Goal: Task Accomplishment & Management: Use online tool/utility

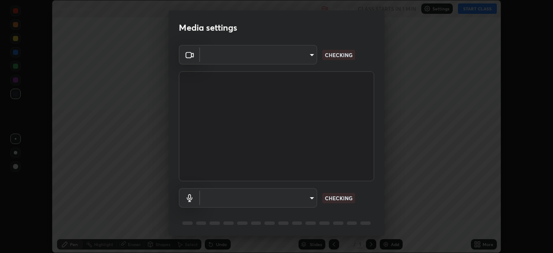
scroll to position [253, 553]
type input "e5f32b9a37d83756d2696e8423a1893a7de7eefef83412cf73fe4da3c4688103"
click at [133, 46] on div "Media settings USB3 Video (345f:2131) e5f32b9a37d83756d2696e8423a1893a7de7eefef…" at bounding box center [276, 126] width 553 height 253
click at [234, 196] on body "Erase all Plant Kingdom - 9 Recording CLASS STARTS IN 1 MIN Settings START CLAS…" at bounding box center [276, 126] width 553 height 253
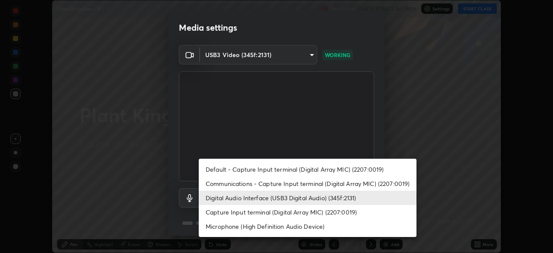
click at [216, 184] on li "Communications - Capture Input terminal (Digital Array MIC) (2207:0019)" at bounding box center [308, 183] width 218 height 14
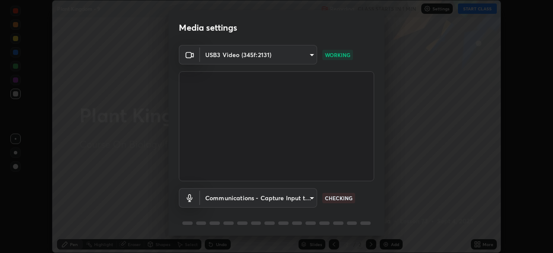
click at [216, 197] on body "Erase all Plant Kingdom - 9 Recording CLASS STARTS IN 1 MIN Settings START CLAS…" at bounding box center [276, 126] width 553 height 253
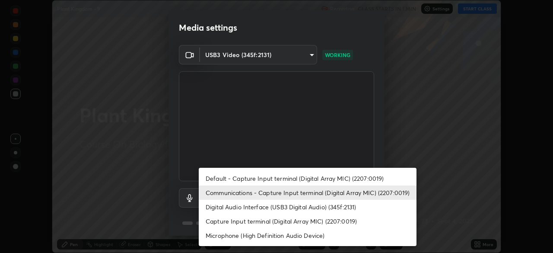
click at [214, 209] on li "Digital Audio Interface (USB3 Digital Audio) (345f:2131)" at bounding box center [308, 206] width 218 height 14
type input "ae0975cef7388746c2778fd6dc2b00d9a595315052e87b14b0d2850c1354851c"
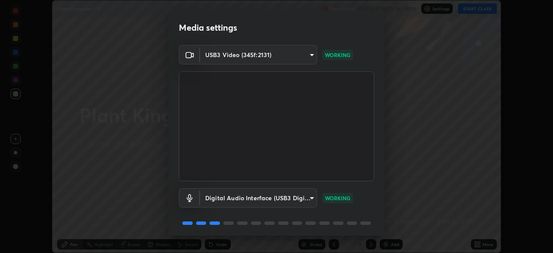
scroll to position [30, 0]
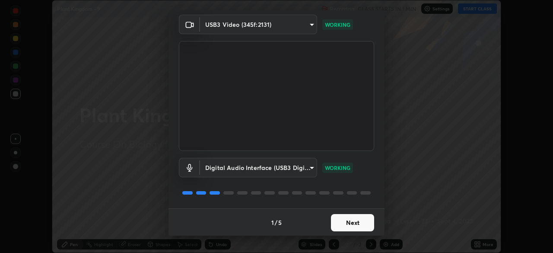
click at [339, 226] on button "Next" at bounding box center [352, 222] width 43 height 17
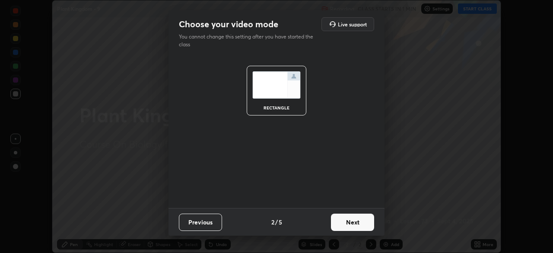
scroll to position [0, 0]
click at [346, 225] on button "Next" at bounding box center [352, 221] width 43 height 17
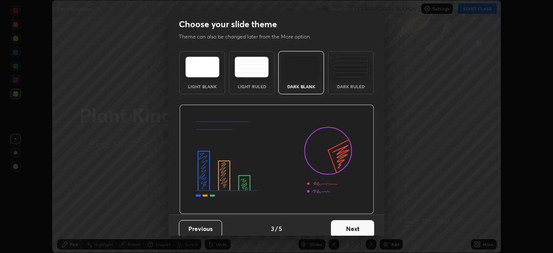
click at [358, 229] on button "Next" at bounding box center [352, 228] width 43 height 17
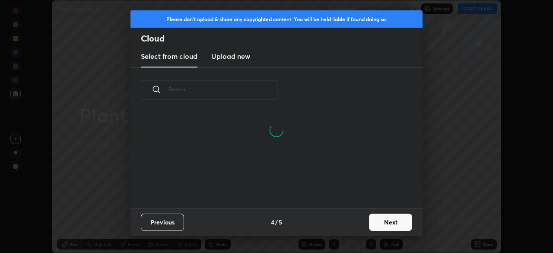
click at [375, 224] on button "Next" at bounding box center [390, 221] width 43 height 17
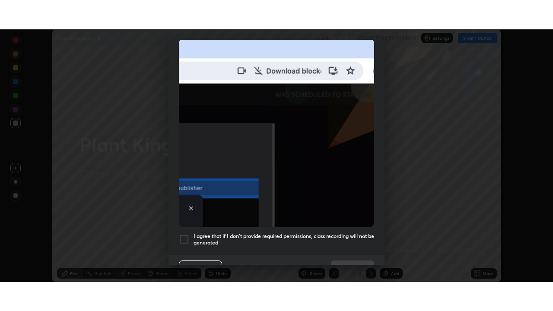
scroll to position [206, 0]
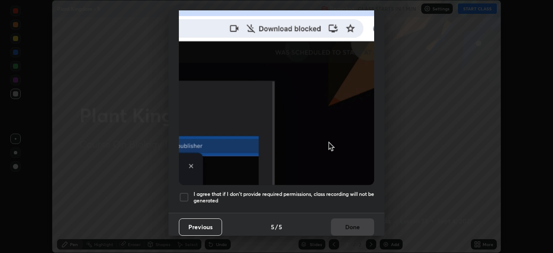
click at [180, 196] on div at bounding box center [184, 197] width 10 height 10
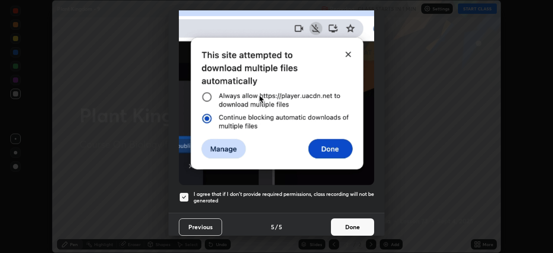
click at [334, 226] on button "Done" at bounding box center [352, 226] width 43 height 17
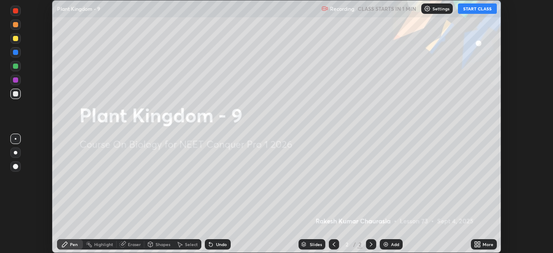
click at [483, 243] on div "More" at bounding box center [487, 244] width 11 height 4
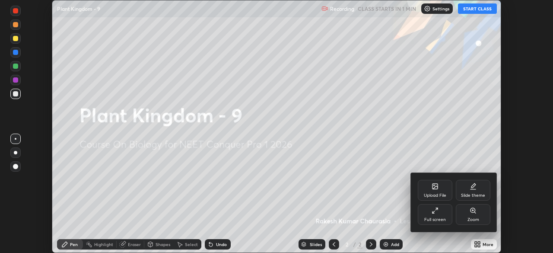
click at [467, 193] on div "Slide theme" at bounding box center [473, 195] width 24 height 4
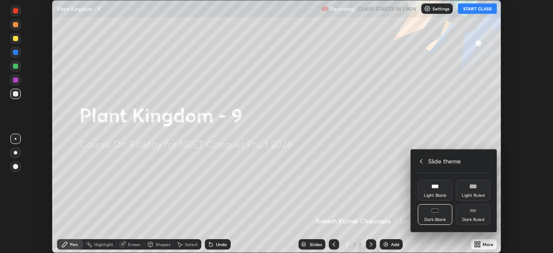
click at [473, 216] on div "Dark Ruled" at bounding box center [473, 214] width 35 height 21
click at [421, 160] on icon at bounding box center [421, 161] width 7 height 7
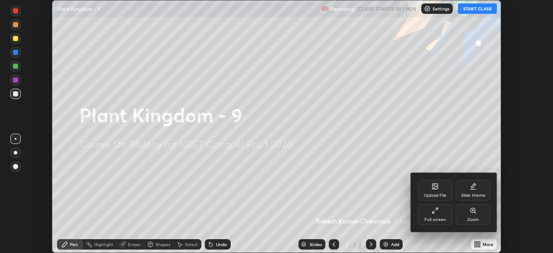
click at [431, 210] on icon at bounding box center [434, 210] width 7 height 7
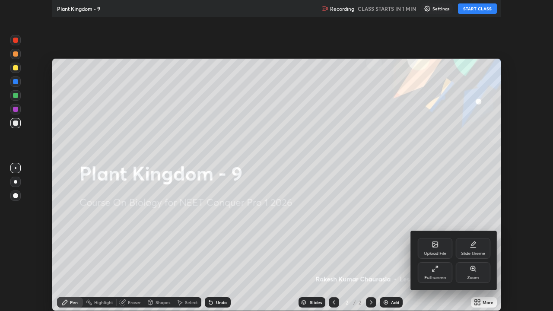
scroll to position [311, 553]
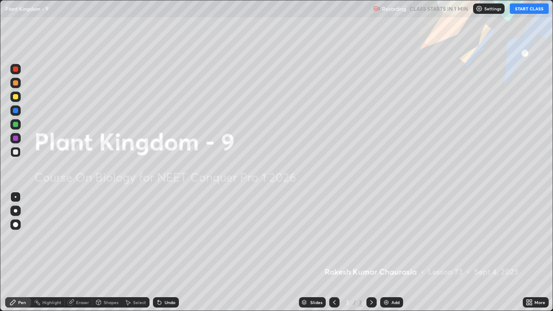
click at [521, 9] on button "START CLASS" at bounding box center [529, 8] width 39 height 10
click at [389, 252] on div "Add" at bounding box center [391, 302] width 23 height 10
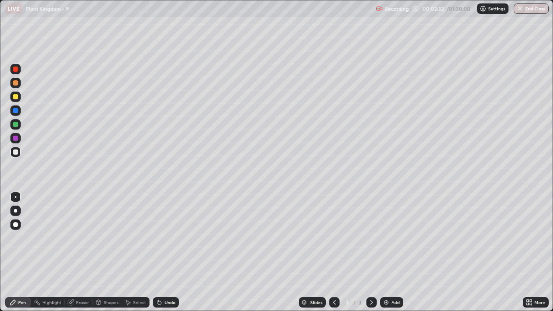
click at [17, 97] on div at bounding box center [15, 96] width 5 height 5
click at [14, 124] on div at bounding box center [15, 124] width 5 height 5
click at [16, 211] on div at bounding box center [15, 210] width 3 height 3
click at [16, 154] on div at bounding box center [15, 151] width 5 height 5
click at [16, 197] on div at bounding box center [16, 197] width 2 height 2
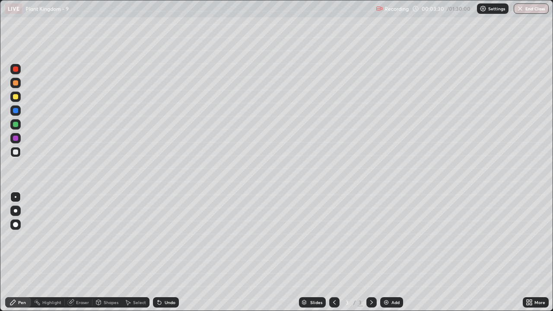
click at [16, 99] on div at bounding box center [15, 96] width 5 height 5
click at [12, 114] on div at bounding box center [15, 110] width 10 height 10
click at [16, 69] on div at bounding box center [15, 68] width 5 height 5
click at [164, 252] on div "Undo" at bounding box center [166, 302] width 26 height 10
click at [45, 252] on div "Highlight" at bounding box center [51, 302] width 19 height 4
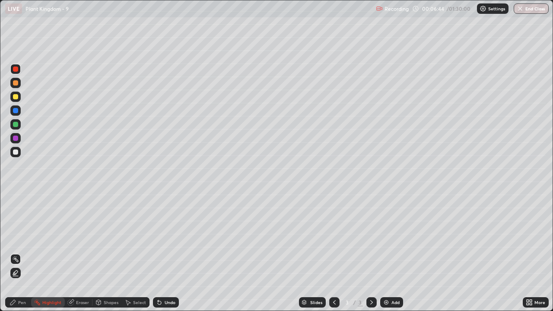
click at [14, 252] on icon at bounding box center [15, 272] width 7 height 7
click at [135, 252] on div "Select" at bounding box center [139, 302] width 13 height 4
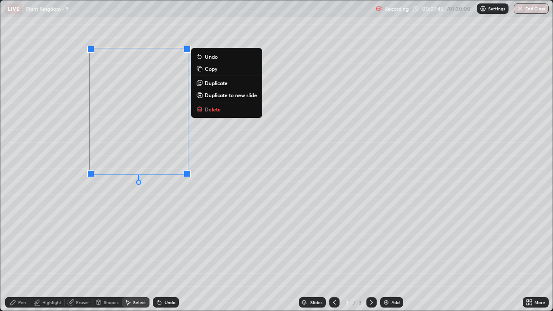
click at [161, 237] on div "0 ° Undo Copy Duplicate Duplicate to new slide Delete" at bounding box center [276, 155] width 552 height 310
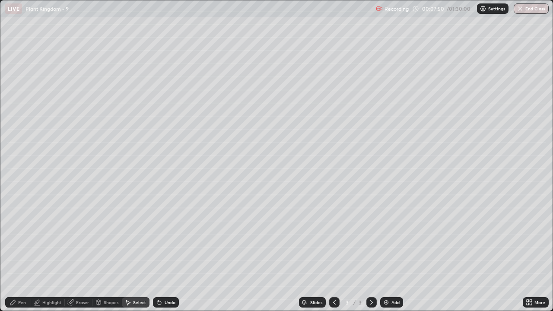
click at [19, 252] on div "Pen" at bounding box center [22, 302] width 8 height 4
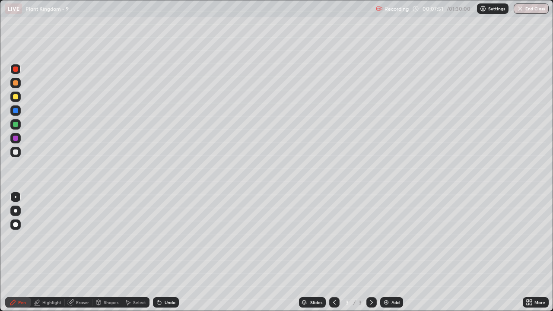
click at [15, 151] on div at bounding box center [15, 151] width 5 height 5
click at [16, 197] on div at bounding box center [16, 197] width 2 height 2
click at [386, 252] on div "Add" at bounding box center [391, 302] width 23 height 10
click at [15, 151] on div at bounding box center [15, 151] width 5 height 5
click at [331, 252] on icon at bounding box center [334, 302] width 7 height 7
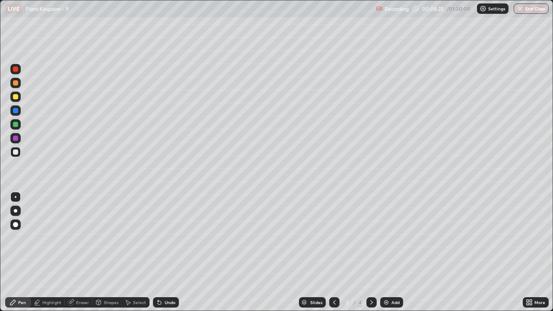
click at [370, 252] on icon at bounding box center [371, 302] width 7 height 7
click at [165, 252] on div "Undo" at bounding box center [170, 302] width 11 height 4
click at [16, 98] on div at bounding box center [15, 96] width 5 height 5
click at [333, 252] on icon at bounding box center [334, 302] width 7 height 7
click at [167, 252] on div "Undo" at bounding box center [170, 302] width 11 height 4
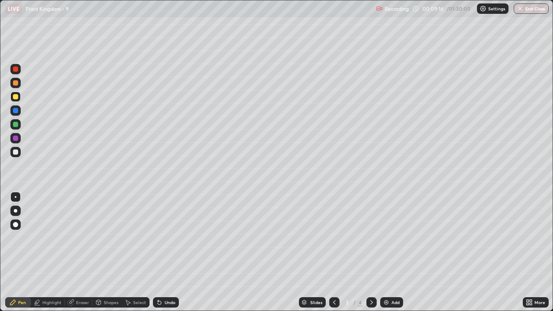
click at [13, 153] on div at bounding box center [15, 151] width 5 height 5
click at [16, 197] on div at bounding box center [16, 197] width 2 height 2
click at [15, 82] on div at bounding box center [15, 82] width 5 height 5
click at [166, 252] on div "Undo" at bounding box center [170, 302] width 11 height 4
click at [166, 252] on div "Undo" at bounding box center [166, 302] width 26 height 10
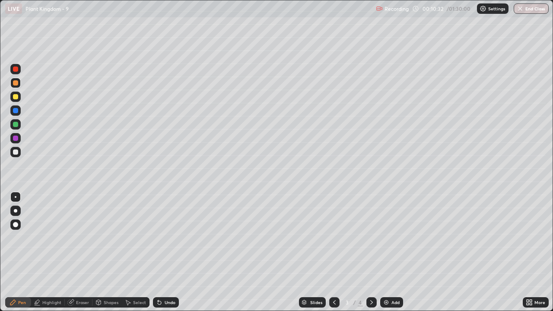
click at [167, 252] on div "Undo" at bounding box center [166, 302] width 26 height 10
click at [168, 252] on div "Undo" at bounding box center [166, 302] width 26 height 10
click at [169, 252] on div "Undo" at bounding box center [166, 302] width 26 height 10
click at [167, 252] on div "Undo" at bounding box center [166, 302] width 26 height 10
click at [166, 252] on div "Undo" at bounding box center [166, 302] width 26 height 10
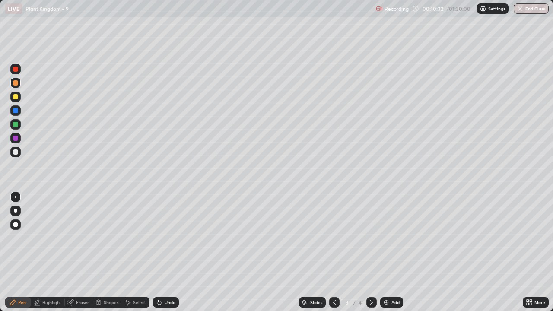
click at [167, 252] on div "Undo" at bounding box center [166, 302] width 26 height 10
click at [168, 252] on div "Undo" at bounding box center [166, 302] width 26 height 10
click at [167, 252] on div "Undo" at bounding box center [166, 302] width 26 height 10
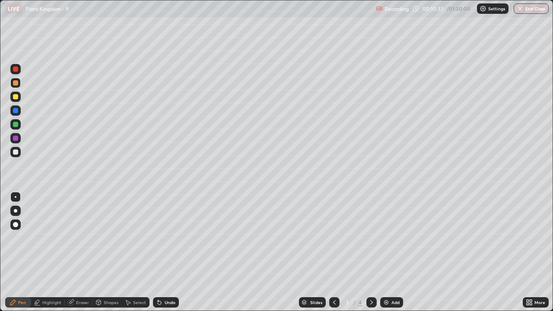
click at [165, 252] on div "Undo" at bounding box center [166, 302] width 26 height 10
click at [166, 252] on div "Undo" at bounding box center [166, 302] width 26 height 10
click at [165, 252] on div "Undo" at bounding box center [166, 302] width 26 height 10
click at [164, 252] on div "Undo" at bounding box center [166, 302] width 26 height 10
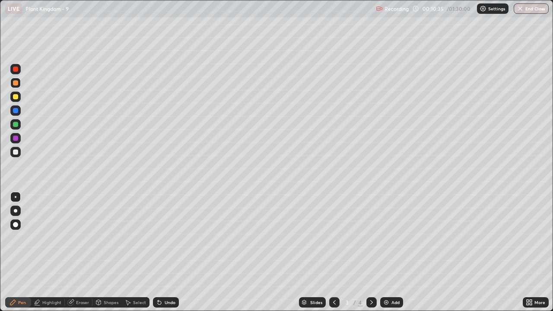
click at [165, 252] on div "Undo" at bounding box center [166, 302] width 26 height 10
click at [163, 252] on div "Undo" at bounding box center [166, 302] width 26 height 10
click at [161, 252] on div "Undo" at bounding box center [166, 302] width 26 height 10
click at [161, 252] on icon at bounding box center [159, 302] width 7 height 7
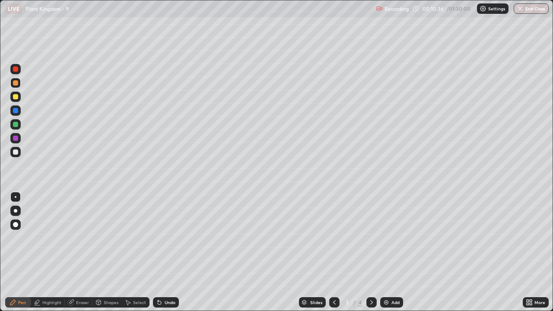
click at [158, 252] on icon at bounding box center [159, 302] width 3 height 3
click at [368, 252] on icon at bounding box center [371, 302] width 7 height 7
click at [16, 98] on div at bounding box center [15, 96] width 5 height 5
click at [16, 151] on div at bounding box center [15, 151] width 5 height 5
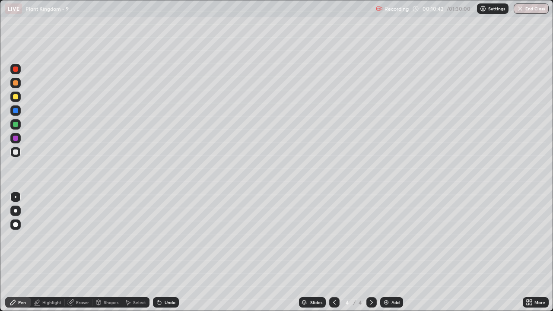
click at [15, 197] on div at bounding box center [16, 197] width 2 height 2
click at [168, 252] on div "Undo" at bounding box center [166, 302] width 26 height 10
click at [16, 85] on div at bounding box center [15, 82] width 5 height 5
click at [333, 252] on icon at bounding box center [334, 302] width 7 height 7
click at [370, 252] on icon at bounding box center [371, 302] width 7 height 7
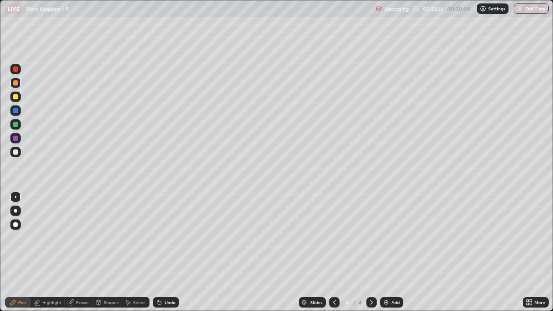
click at [165, 252] on div "Undo" at bounding box center [166, 302] width 26 height 10
click at [332, 252] on icon at bounding box center [334, 302] width 7 height 7
click at [162, 252] on div "Undo" at bounding box center [166, 302] width 26 height 10
click at [15, 150] on div at bounding box center [15, 151] width 5 height 5
click at [16, 197] on div at bounding box center [16, 197] width 2 height 2
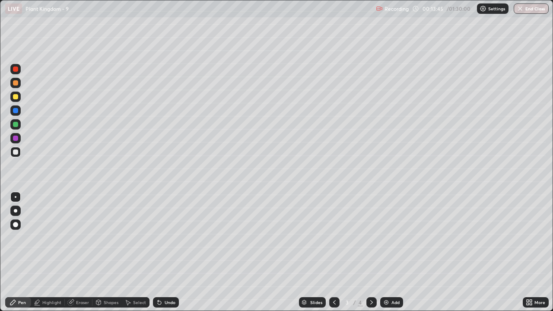
click at [16, 85] on div at bounding box center [15, 82] width 5 height 5
click at [17, 125] on div at bounding box center [15, 124] width 5 height 5
click at [17, 153] on div at bounding box center [15, 151] width 5 height 5
click at [13, 112] on div at bounding box center [15, 110] width 5 height 5
click at [15, 197] on div at bounding box center [16, 197] width 2 height 2
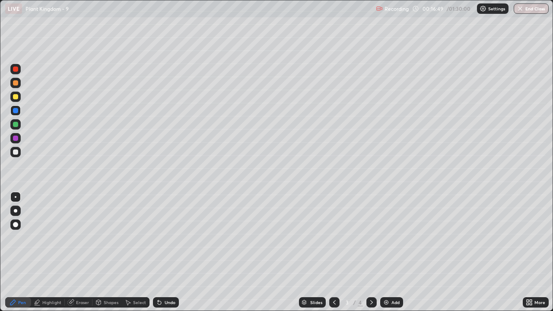
click at [16, 155] on div at bounding box center [15, 152] width 10 height 10
click at [16, 211] on div at bounding box center [15, 210] width 3 height 3
click at [16, 224] on div at bounding box center [15, 224] width 5 height 5
click at [14, 154] on div at bounding box center [15, 151] width 5 height 5
click at [16, 100] on div at bounding box center [15, 97] width 10 height 10
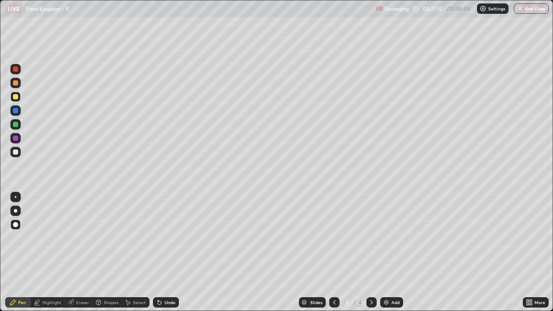
click at [16, 83] on div at bounding box center [15, 82] width 5 height 5
click at [14, 83] on div at bounding box center [15, 82] width 5 height 5
click at [16, 211] on div at bounding box center [15, 210] width 3 height 3
click at [16, 152] on div at bounding box center [15, 151] width 5 height 5
click at [15, 196] on div at bounding box center [16, 197] width 2 height 2
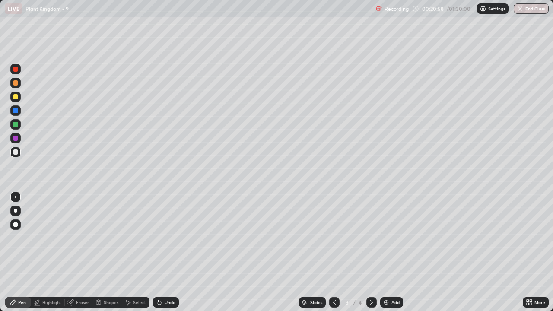
click at [163, 252] on div "Undo" at bounding box center [166, 302] width 26 height 10
click at [13, 83] on div at bounding box center [15, 82] width 5 height 5
click at [334, 252] on icon at bounding box center [334, 302] width 7 height 7
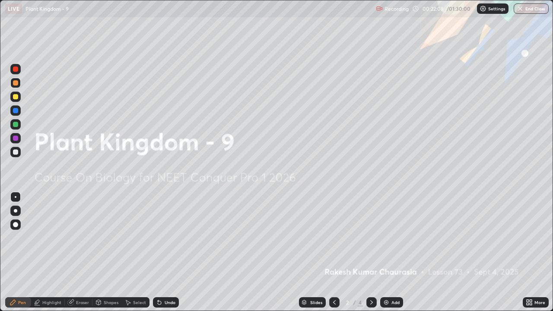
click at [370, 252] on icon at bounding box center [371, 302] width 7 height 7
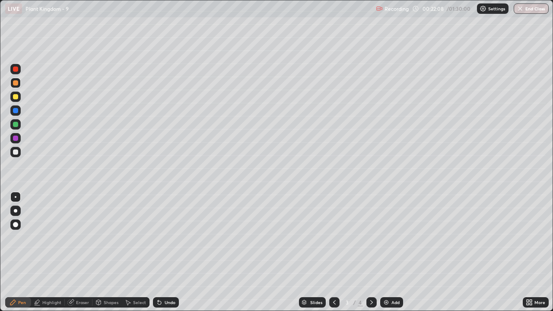
click at [370, 252] on icon at bounding box center [371, 302] width 7 height 7
click at [16, 152] on div at bounding box center [15, 151] width 5 height 5
click at [165, 252] on div "Undo" at bounding box center [170, 302] width 11 height 4
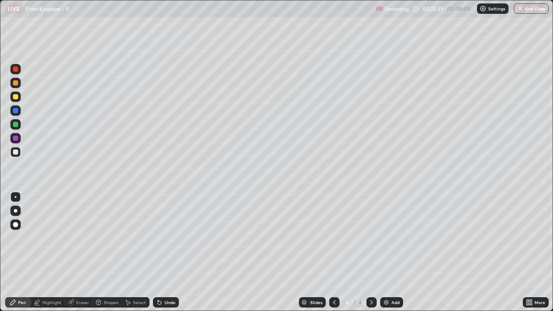
click at [166, 252] on div "Undo" at bounding box center [166, 302] width 26 height 10
click at [166, 252] on div "Undo" at bounding box center [170, 302] width 11 height 4
click at [168, 252] on div "Undo" at bounding box center [166, 302] width 26 height 10
click at [166, 252] on div "Undo" at bounding box center [166, 302] width 26 height 10
click at [13, 98] on div at bounding box center [15, 96] width 5 height 5
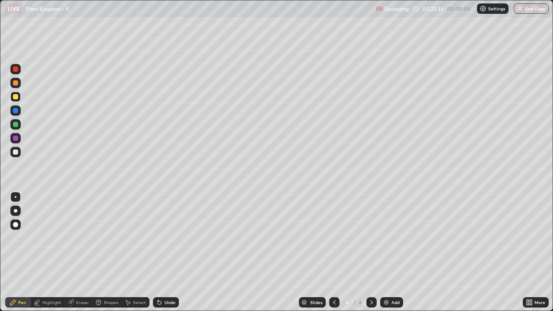
click at [16, 152] on div at bounding box center [15, 151] width 5 height 5
click at [16, 97] on div at bounding box center [15, 96] width 5 height 5
click at [15, 150] on div at bounding box center [15, 151] width 5 height 5
click at [13, 98] on div at bounding box center [15, 96] width 5 height 5
click at [332, 252] on icon at bounding box center [334, 302] width 7 height 7
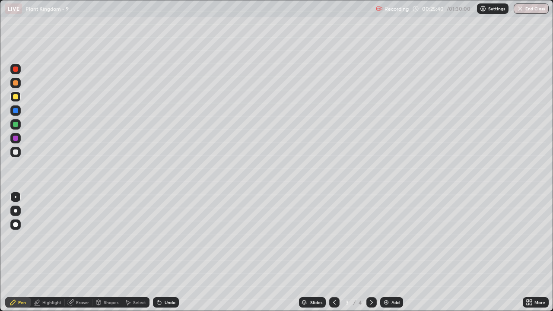
click at [14, 84] on div at bounding box center [15, 82] width 5 height 5
click at [16, 152] on div at bounding box center [15, 151] width 5 height 5
click at [15, 152] on div at bounding box center [15, 151] width 5 height 5
click at [16, 98] on div at bounding box center [15, 96] width 5 height 5
click at [14, 125] on div at bounding box center [15, 124] width 5 height 5
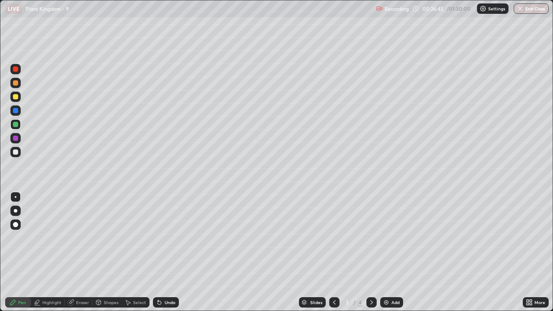
click at [18, 150] on div at bounding box center [15, 151] width 5 height 5
click at [17, 96] on div at bounding box center [15, 96] width 5 height 5
click at [17, 84] on div at bounding box center [15, 82] width 5 height 5
click at [16, 151] on div at bounding box center [15, 151] width 5 height 5
click at [16, 197] on div at bounding box center [16, 197] width 2 height 2
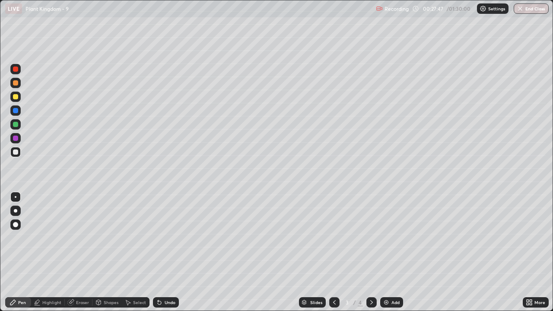
click at [19, 156] on div at bounding box center [15, 152] width 10 height 10
click at [16, 197] on div at bounding box center [16, 197] width 2 height 2
click at [19, 98] on div at bounding box center [15, 97] width 10 height 10
click at [16, 124] on div at bounding box center [15, 124] width 5 height 5
click at [16, 82] on div at bounding box center [15, 82] width 5 height 5
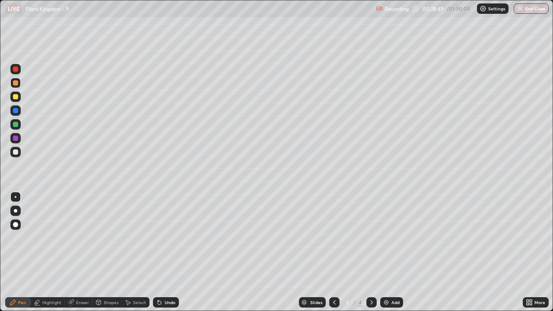
click at [15, 151] on div at bounding box center [15, 151] width 5 height 5
click at [19, 98] on div at bounding box center [15, 97] width 10 height 10
click at [13, 98] on div at bounding box center [15, 96] width 5 height 5
click at [15, 126] on div at bounding box center [15, 124] width 5 height 5
click at [16, 152] on div at bounding box center [15, 151] width 5 height 5
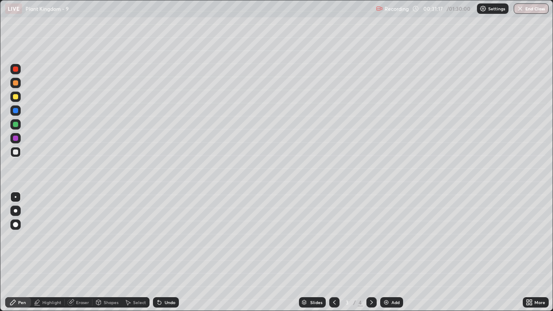
click at [16, 98] on div at bounding box center [15, 96] width 5 height 5
click at [14, 153] on div at bounding box center [15, 151] width 5 height 5
click at [15, 124] on div at bounding box center [15, 124] width 5 height 5
click at [16, 152] on div at bounding box center [15, 151] width 5 height 5
click at [16, 197] on div at bounding box center [16, 197] width 2 height 2
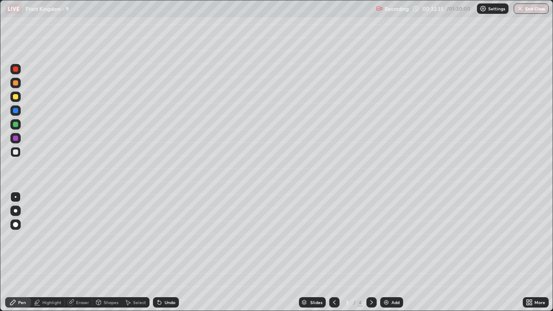
click at [16, 126] on div at bounding box center [15, 124] width 5 height 5
click at [15, 151] on div at bounding box center [15, 151] width 5 height 5
click at [16, 98] on div at bounding box center [15, 96] width 5 height 5
click at [16, 210] on div at bounding box center [15, 210] width 3 height 3
click at [16, 98] on div at bounding box center [15, 96] width 5 height 5
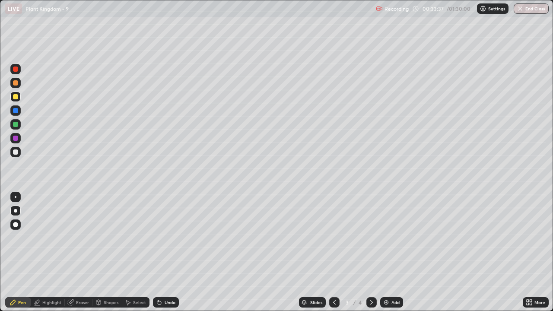
click at [15, 152] on div at bounding box center [15, 151] width 5 height 5
click at [13, 195] on div at bounding box center [15, 197] width 10 height 10
click at [131, 252] on div "Select" at bounding box center [136, 302] width 28 height 10
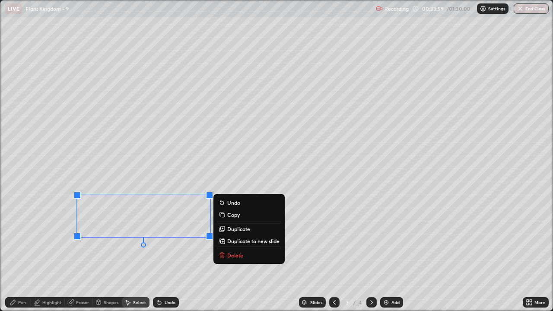
click at [65, 252] on div "0 ° Undo Copy Duplicate Duplicate to new slide Delete" at bounding box center [276, 155] width 552 height 310
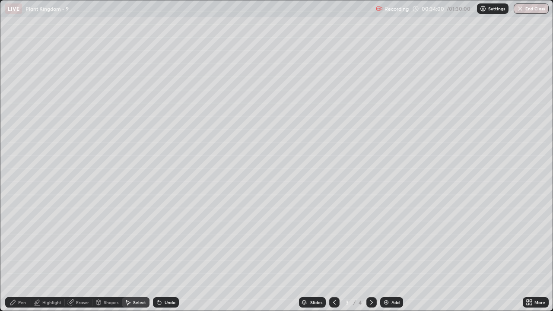
click at [106, 252] on div "Shapes" at bounding box center [111, 302] width 15 height 4
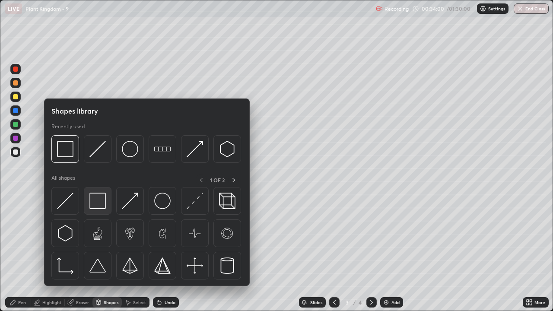
click at [96, 205] on img at bounding box center [97, 201] width 16 height 16
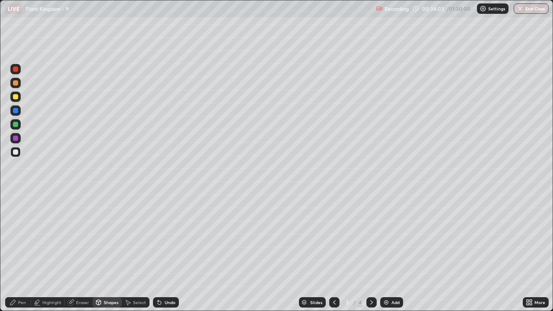
click at [133, 252] on div "Select" at bounding box center [139, 302] width 13 height 4
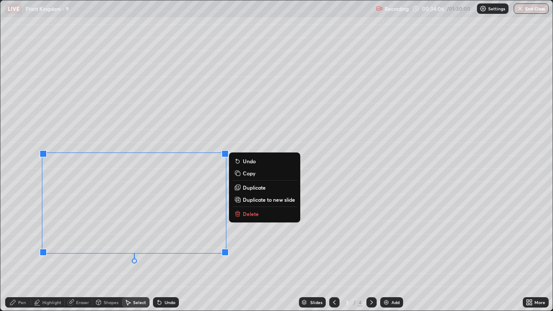
click at [172, 252] on div "0 ° Undo Copy Duplicate Duplicate to new slide Delete" at bounding box center [276, 155] width 552 height 310
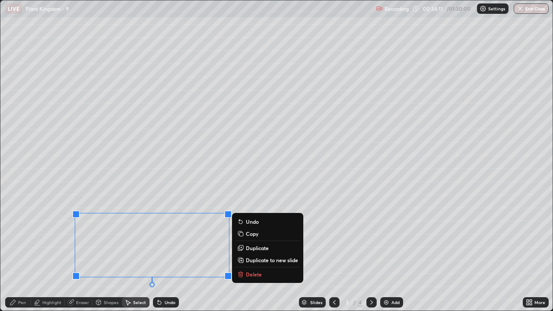
click at [57, 245] on div "0 ° Undo Copy Duplicate Duplicate to new slide Delete" at bounding box center [276, 155] width 552 height 310
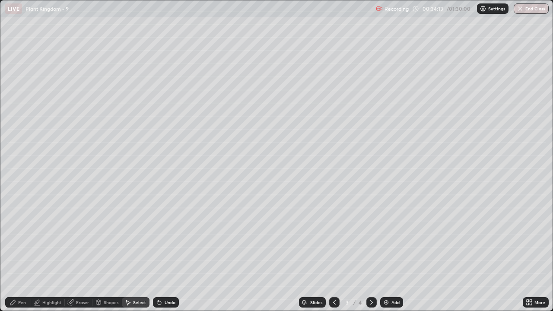
click at [22, 252] on div "Pen" at bounding box center [22, 302] width 8 height 4
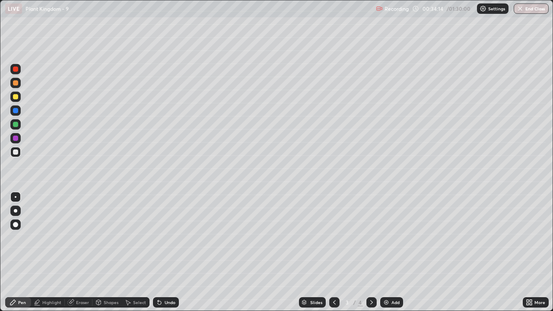
click at [14, 149] on div at bounding box center [15, 151] width 5 height 5
click at [14, 195] on div at bounding box center [15, 197] width 10 height 10
click at [531, 252] on icon at bounding box center [530, 304] width 2 height 2
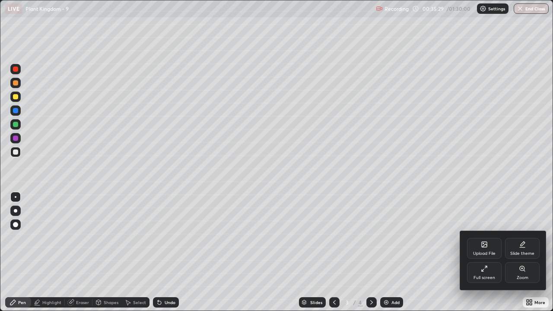
click at [475, 247] on div "Upload File" at bounding box center [484, 248] width 35 height 21
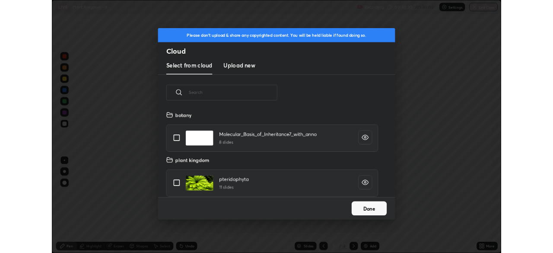
scroll to position [106, 277]
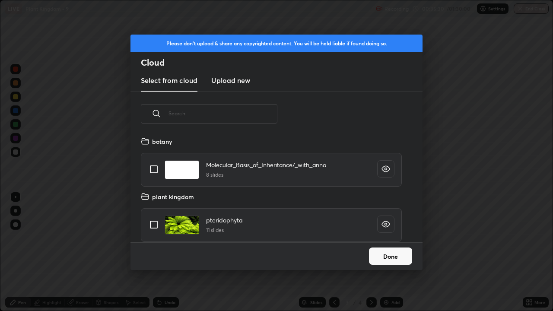
click at [225, 80] on h3 "Upload new" at bounding box center [230, 80] width 39 height 10
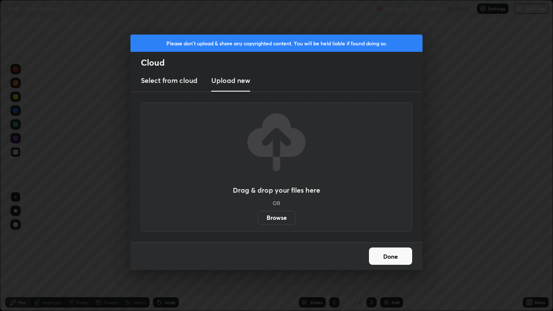
click at [270, 218] on label "Browse" at bounding box center [276, 218] width 38 height 14
click at [257, 218] on input "Browse" at bounding box center [257, 218] width 0 height 14
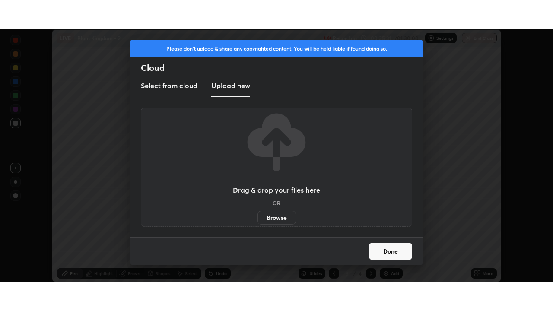
scroll to position [42926, 42626]
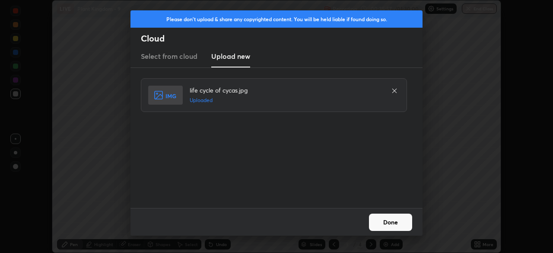
click at [374, 218] on button "Done" at bounding box center [390, 221] width 43 height 17
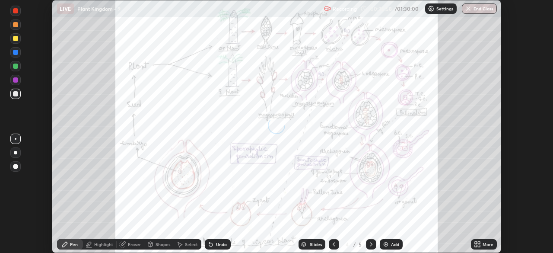
click at [475, 245] on icon at bounding box center [476, 245] width 2 height 2
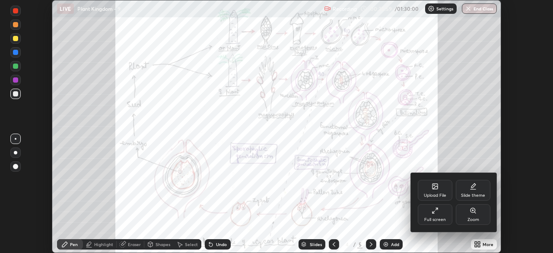
click at [425, 217] on div "Full screen" at bounding box center [435, 219] width 22 height 4
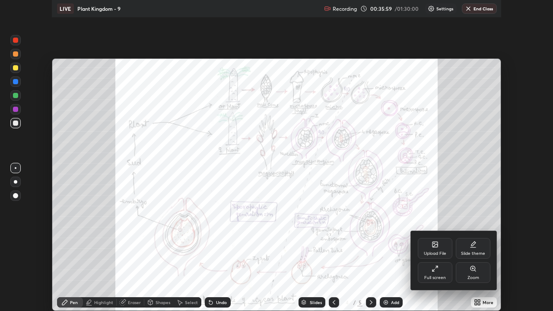
scroll to position [311, 553]
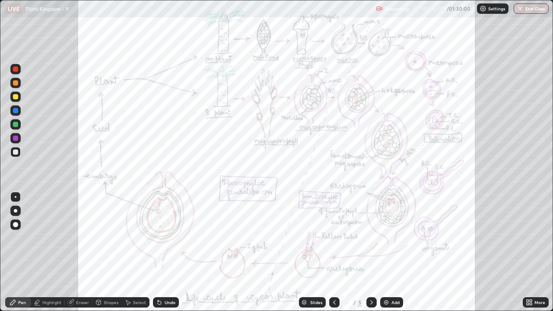
click at [534, 252] on div "More" at bounding box center [535, 302] width 26 height 10
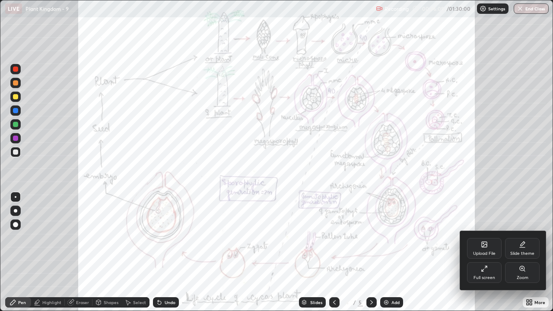
click at [527, 252] on div "Zoom" at bounding box center [522, 272] width 35 height 21
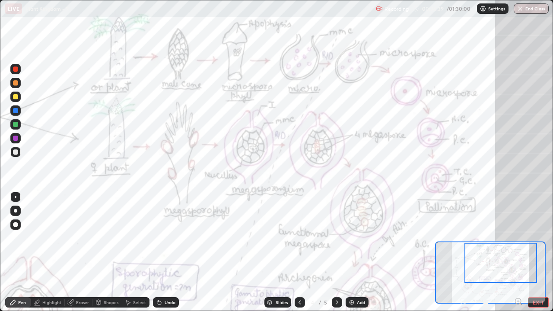
click at [17, 70] on div at bounding box center [15, 68] width 5 height 5
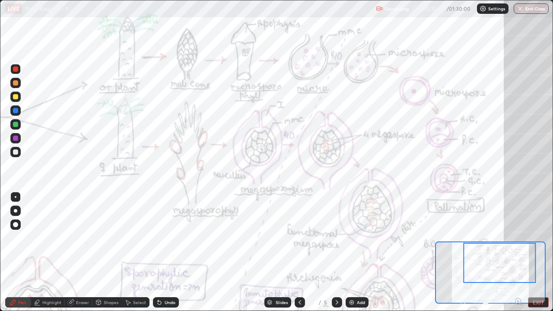
click at [167, 252] on div "Undo" at bounding box center [170, 302] width 11 height 4
click at [167, 252] on div "Undo" at bounding box center [166, 302] width 26 height 10
click at [18, 68] on div at bounding box center [15, 68] width 5 height 5
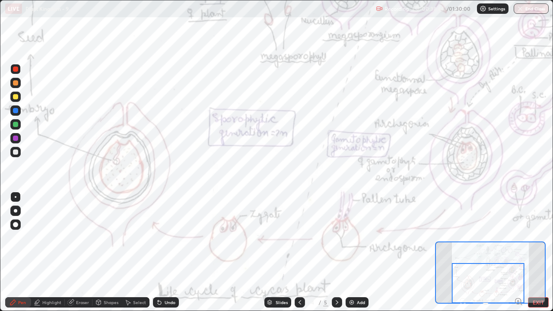
click at [533, 252] on button "EXIT" at bounding box center [538, 302] width 21 height 10
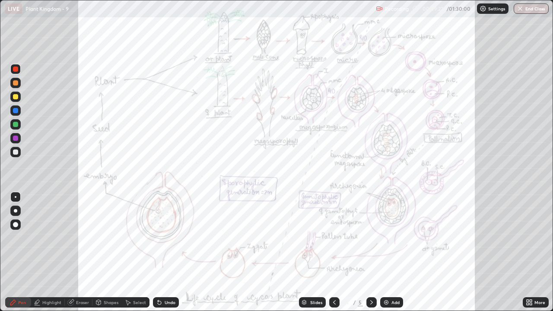
click at [529, 252] on icon at bounding box center [528, 302] width 7 height 7
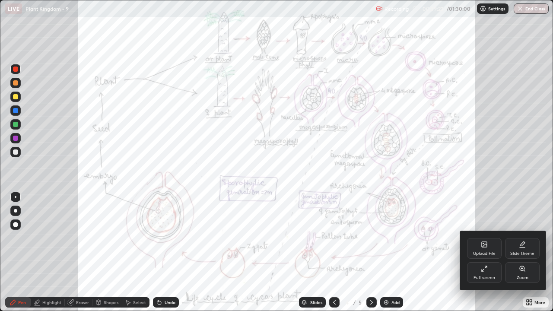
click at [478, 248] on div "Upload File" at bounding box center [484, 248] width 35 height 21
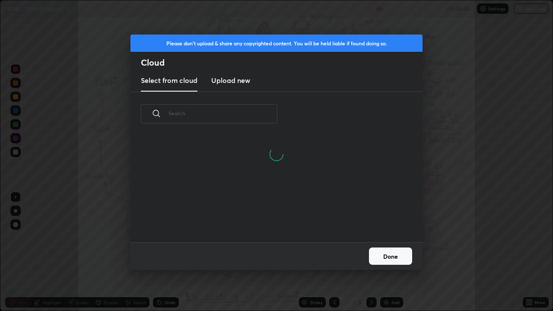
scroll to position [65, 277]
click at [224, 80] on h3 "Upload new" at bounding box center [230, 80] width 39 height 10
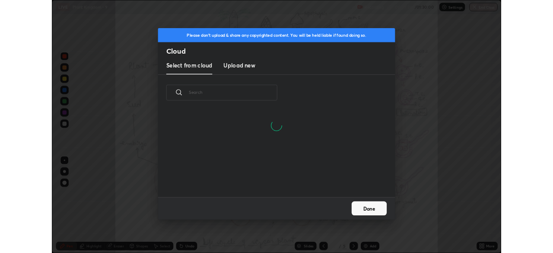
scroll to position [0, 0]
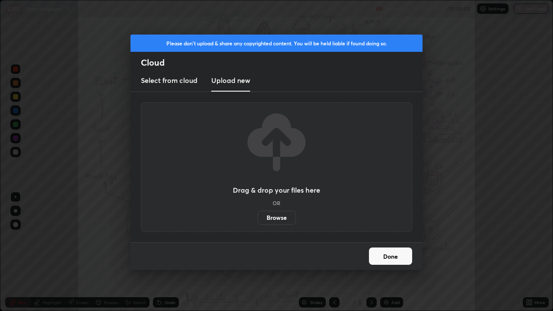
click at [220, 80] on h3 "Upload new" at bounding box center [230, 80] width 39 height 10
click at [269, 218] on label "Browse" at bounding box center [276, 218] width 38 height 14
click at [257, 218] on input "Browse" at bounding box center [257, 218] width 0 height 14
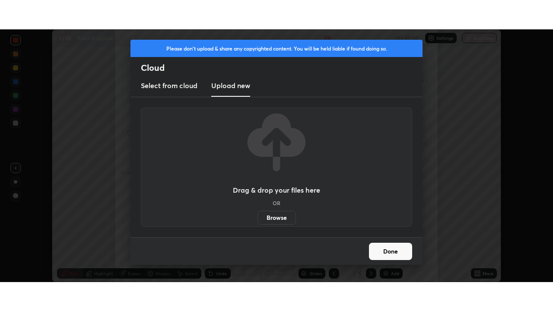
scroll to position [42926, 42626]
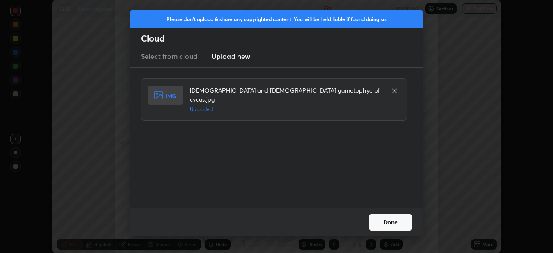
click at [377, 223] on button "Done" at bounding box center [390, 221] width 43 height 17
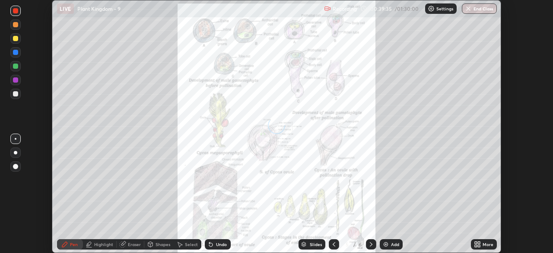
click at [478, 246] on icon at bounding box center [479, 245] width 2 height 2
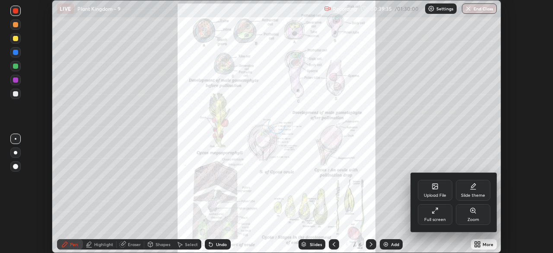
click at [429, 215] on div "Full screen" at bounding box center [435, 214] width 35 height 21
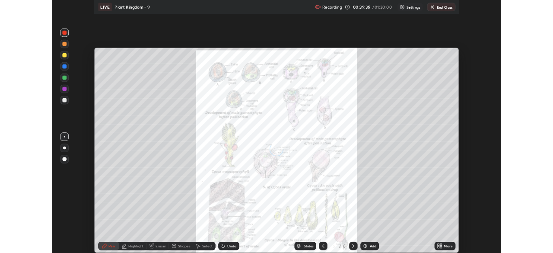
scroll to position [311, 553]
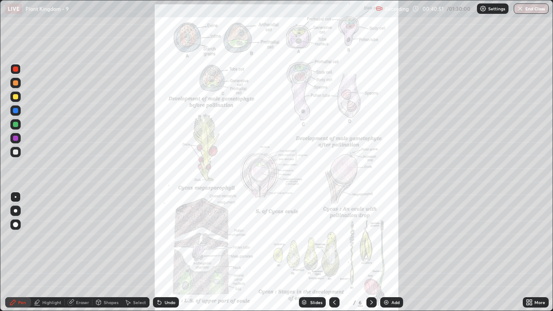
click at [331, 252] on icon at bounding box center [334, 302] width 7 height 7
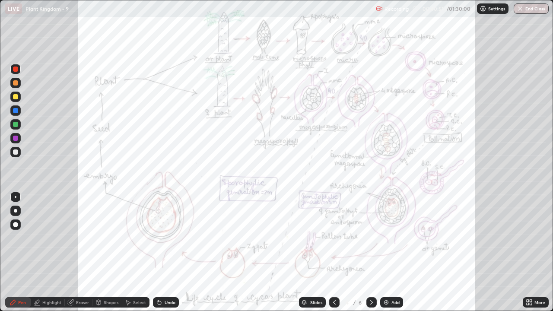
click at [333, 252] on icon at bounding box center [334, 302] width 7 height 7
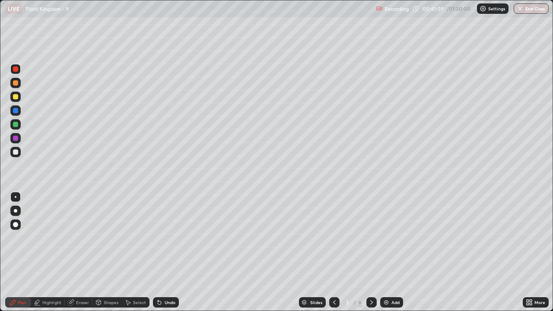
click at [370, 252] on icon at bounding box center [371, 302] width 7 height 7
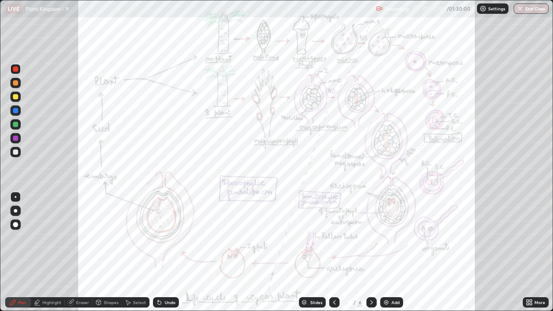
click at [370, 252] on icon at bounding box center [371, 302] width 7 height 7
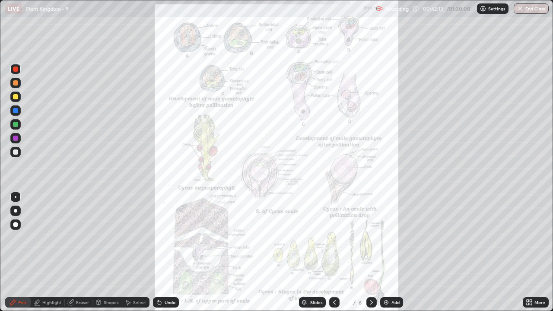
click at [530, 252] on icon at bounding box center [528, 302] width 7 height 7
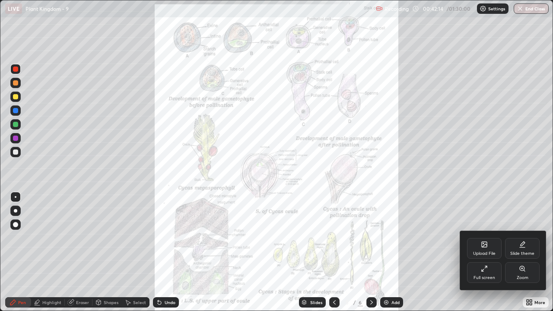
click at [518, 252] on div "Zoom" at bounding box center [522, 277] width 12 height 4
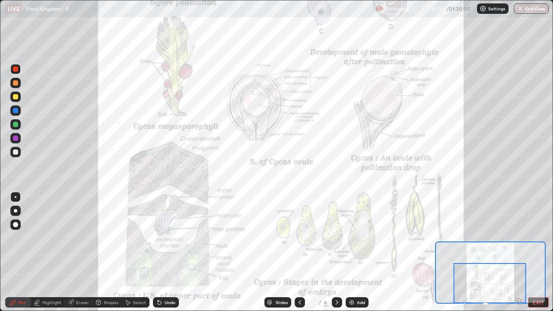
click at [532, 252] on button "EXIT" at bounding box center [538, 302] width 21 height 10
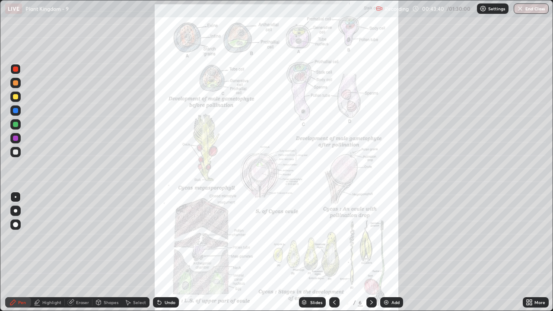
click at [333, 252] on icon at bounding box center [334, 302] width 7 height 7
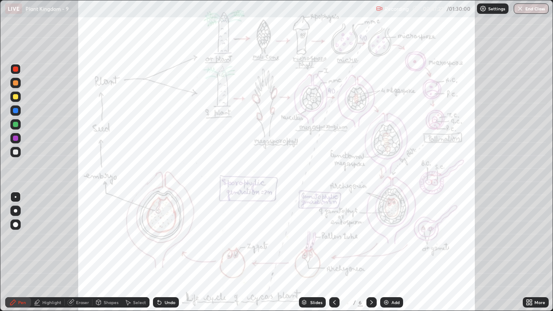
click at [370, 252] on icon at bounding box center [371, 302] width 7 height 7
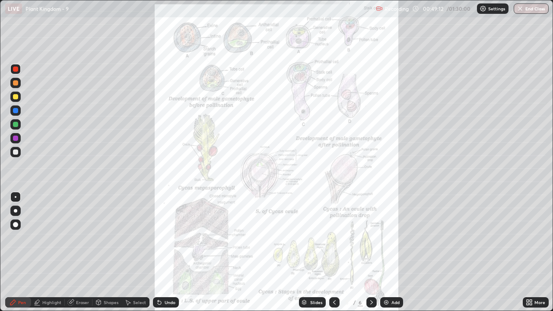
click at [333, 252] on icon at bounding box center [334, 302] width 7 height 7
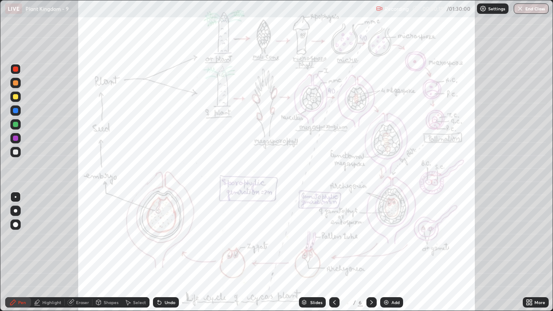
click at [335, 252] on div at bounding box center [334, 302] width 10 height 10
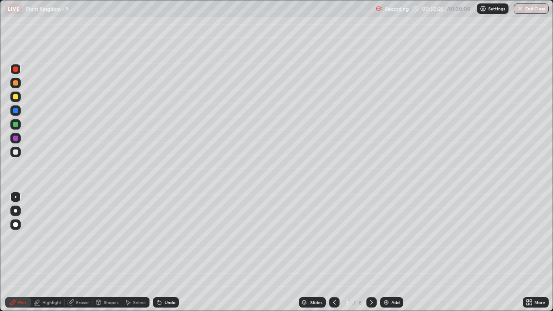
click at [333, 252] on icon at bounding box center [334, 302] width 7 height 7
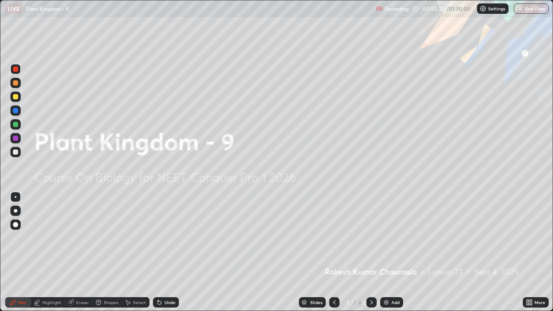
click at [371, 252] on icon at bounding box center [371, 302] width 7 height 7
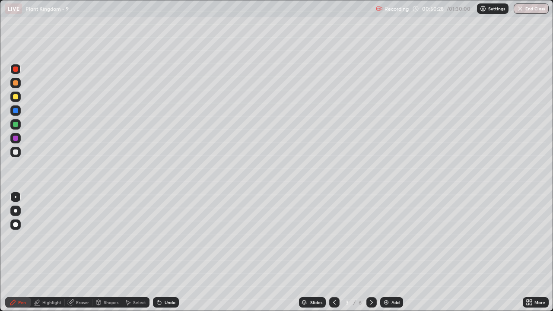
click at [371, 252] on icon at bounding box center [371, 302] width 3 height 4
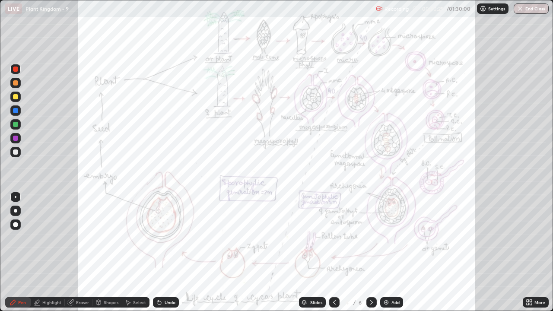
click at [370, 252] on icon at bounding box center [371, 302] width 7 height 7
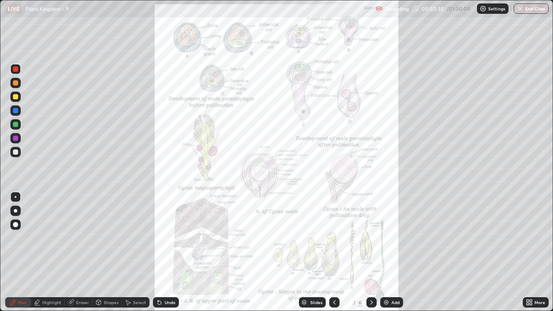
click at [371, 252] on icon at bounding box center [371, 302] width 7 height 7
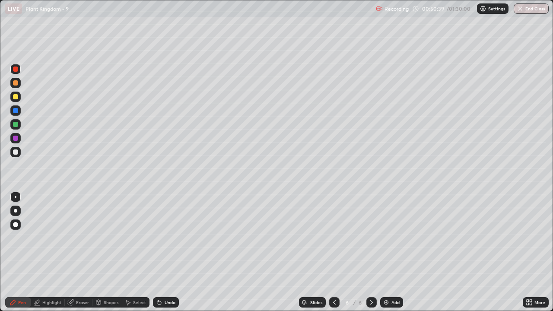
click at [16, 85] on div at bounding box center [15, 82] width 5 height 5
click at [17, 151] on div at bounding box center [15, 151] width 5 height 5
click at [17, 197] on div at bounding box center [15, 197] width 10 height 10
click at [16, 83] on div at bounding box center [15, 82] width 5 height 5
click at [16, 152] on div at bounding box center [15, 151] width 5 height 5
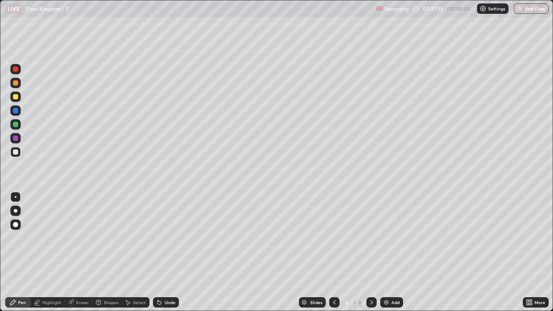
click at [161, 252] on div "Undo" at bounding box center [166, 302] width 26 height 10
click at [385, 252] on img at bounding box center [386, 302] width 7 height 7
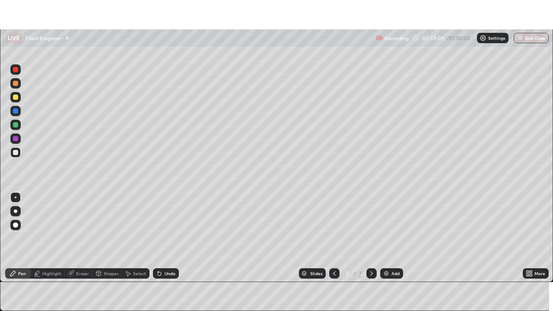
scroll to position [42926, 42626]
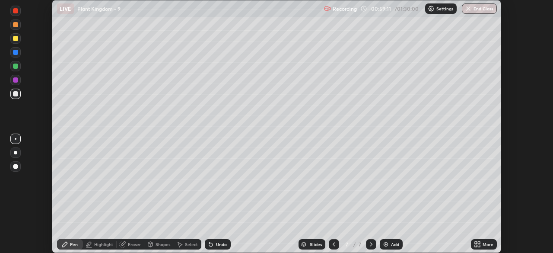
click at [476, 243] on icon at bounding box center [476, 242] width 2 height 2
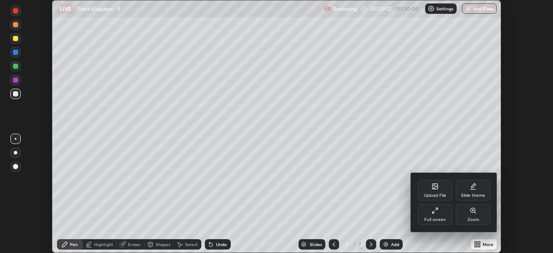
click at [437, 220] on div "Full screen" at bounding box center [435, 219] width 22 height 4
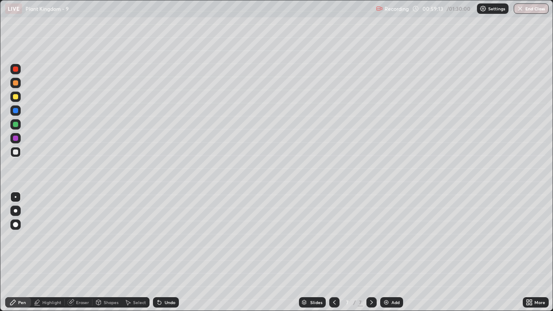
scroll to position [311, 553]
click at [329, 252] on div at bounding box center [334, 302] width 10 height 10
click at [371, 252] on icon at bounding box center [371, 302] width 7 height 7
click at [337, 252] on div at bounding box center [334, 302] width 10 height 10
click at [374, 252] on div at bounding box center [371, 302] width 10 height 10
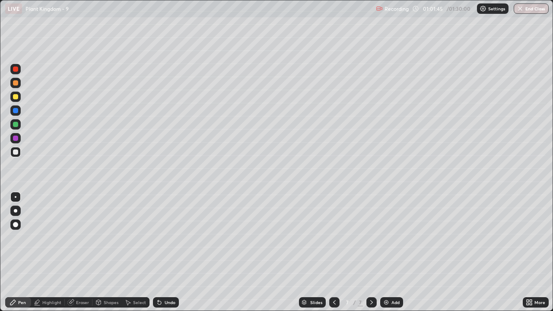
click at [13, 151] on div at bounding box center [15, 151] width 5 height 5
click at [15, 195] on div at bounding box center [15, 197] width 10 height 10
click at [332, 252] on icon at bounding box center [334, 302] width 7 height 7
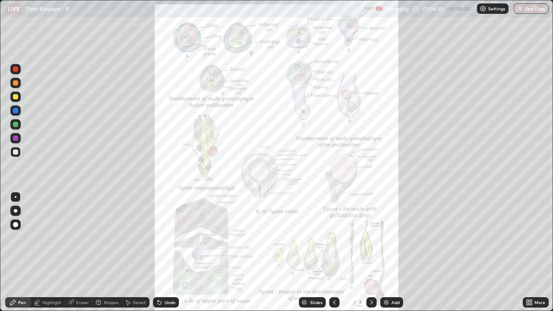
click at [332, 252] on icon at bounding box center [334, 302] width 7 height 7
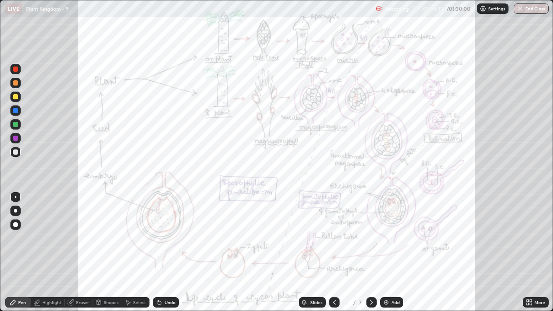
click at [333, 252] on icon at bounding box center [334, 302] width 7 height 7
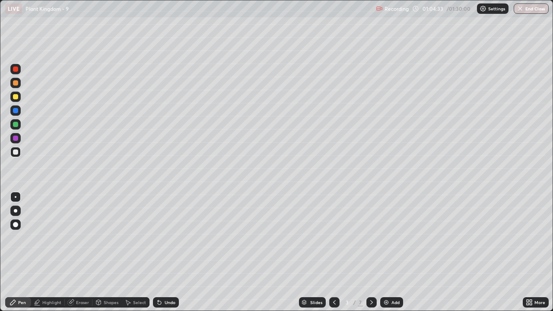
click at [140, 252] on div "Select" at bounding box center [139, 302] width 13 height 4
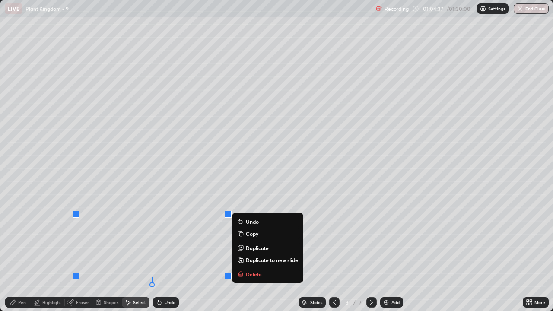
click at [249, 233] on p "Copy" at bounding box center [252, 233] width 13 height 7
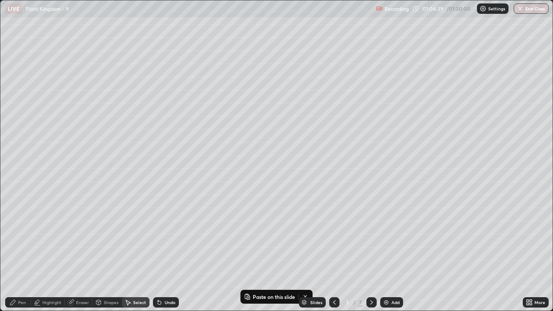
click at [370, 252] on icon at bounding box center [371, 302] width 7 height 7
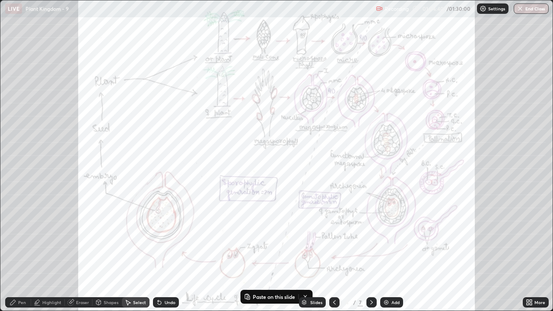
click at [370, 252] on icon at bounding box center [371, 302] width 7 height 7
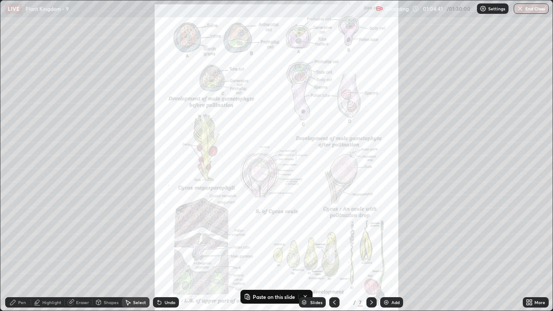
click at [369, 252] on icon at bounding box center [371, 302] width 7 height 7
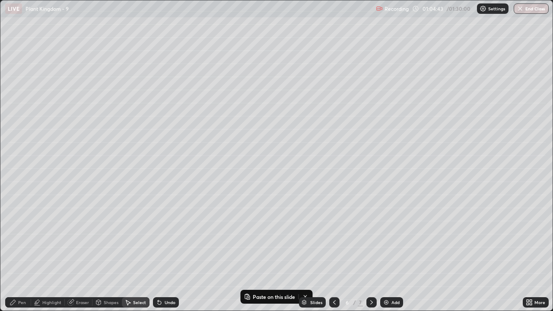
click at [369, 252] on icon at bounding box center [371, 302] width 7 height 7
click at [122, 187] on p "Paste here" at bounding box center [124, 187] width 25 height 7
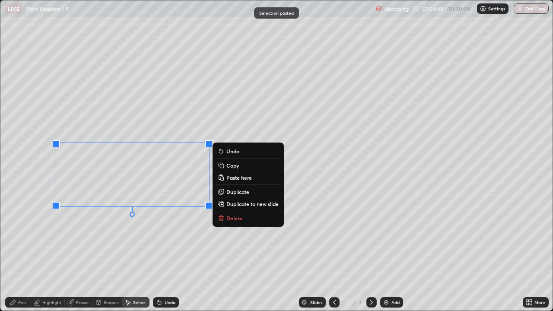
click at [122, 246] on div "0 ° Undo Copy Paste here Duplicate Duplicate to new slide Delete" at bounding box center [276, 155] width 552 height 310
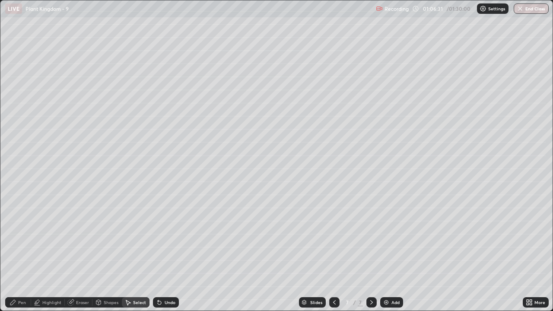
click at [333, 252] on icon at bounding box center [334, 302] width 7 height 7
click at [332, 252] on icon at bounding box center [334, 302] width 7 height 7
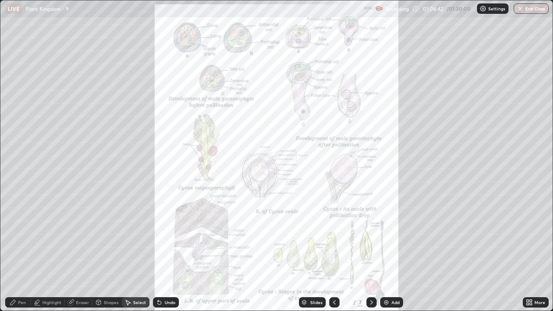
click at [333, 252] on icon at bounding box center [334, 302] width 7 height 7
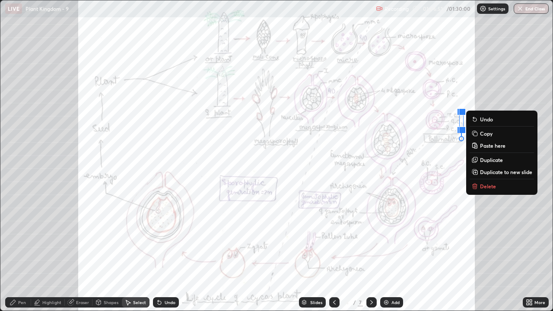
click at [134, 158] on div "0 ° Undo Copy Paste here Duplicate Duplicate to new slide Delete" at bounding box center [276, 155] width 552 height 310
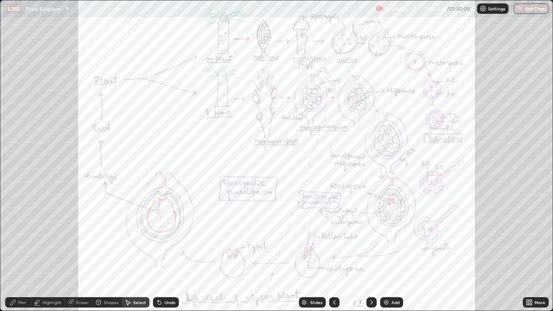
click at [24, 252] on div "Pen" at bounding box center [18, 302] width 26 height 10
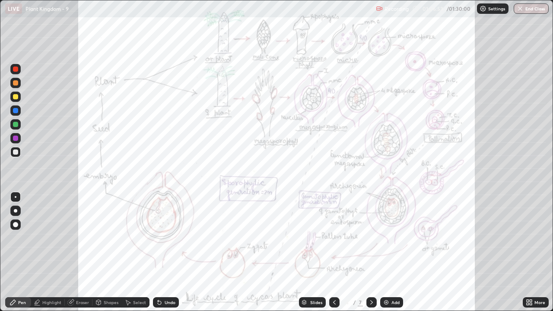
click at [13, 142] on div at bounding box center [15, 138] width 10 height 10
click at [366, 252] on div at bounding box center [371, 302] width 10 height 17
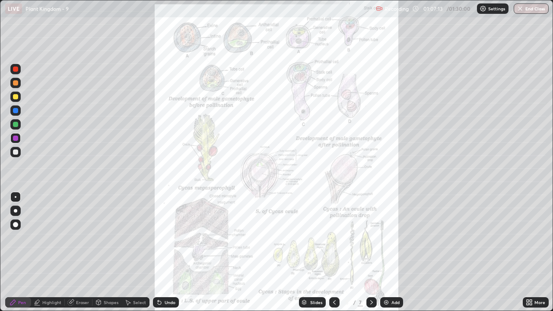
click at [366, 252] on div at bounding box center [371, 302] width 10 height 10
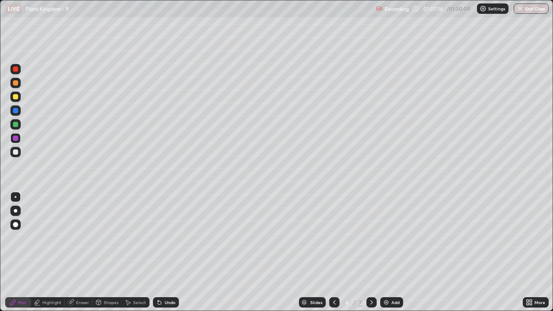
click at [370, 252] on icon at bounding box center [371, 302] width 7 height 7
click at [387, 252] on img at bounding box center [386, 302] width 7 height 7
click at [332, 252] on icon at bounding box center [334, 302] width 7 height 7
click at [15, 152] on div at bounding box center [15, 151] width 5 height 5
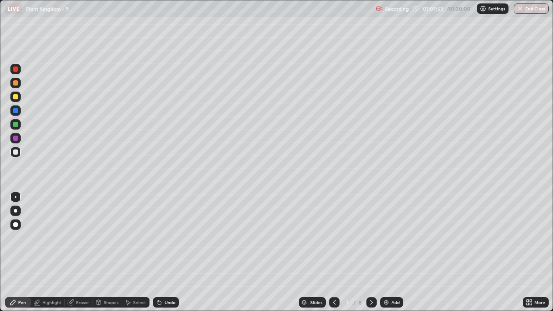
click at [370, 252] on icon at bounding box center [371, 302] width 7 height 7
click at [17, 152] on div at bounding box center [15, 151] width 5 height 5
click at [17, 126] on div at bounding box center [15, 124] width 5 height 5
click at [15, 212] on div at bounding box center [15, 210] width 3 height 3
click at [168, 252] on div "Undo" at bounding box center [170, 302] width 11 height 4
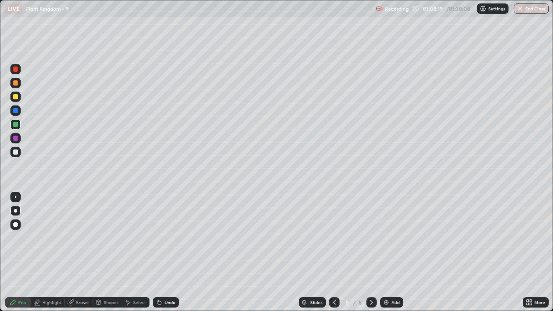
click at [166, 252] on div "Undo" at bounding box center [170, 302] width 11 height 4
click at [17, 96] on div at bounding box center [15, 96] width 5 height 5
click at [16, 152] on div at bounding box center [15, 151] width 5 height 5
click at [17, 99] on div at bounding box center [15, 97] width 10 height 10
click at [16, 197] on div at bounding box center [16, 197] width 2 height 2
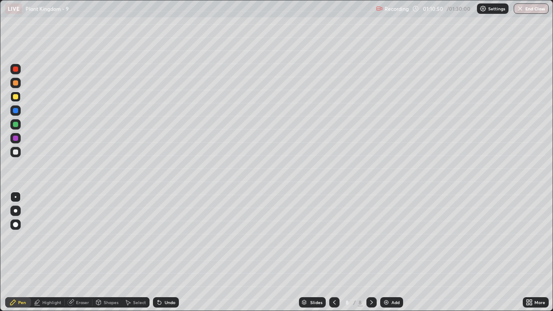
click at [16, 153] on div at bounding box center [15, 151] width 5 height 5
click at [82, 252] on div "Eraser" at bounding box center [82, 302] width 13 height 4
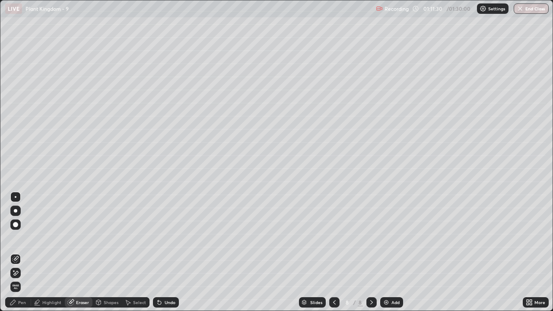
click at [25, 252] on div "Pen" at bounding box center [22, 302] width 8 height 4
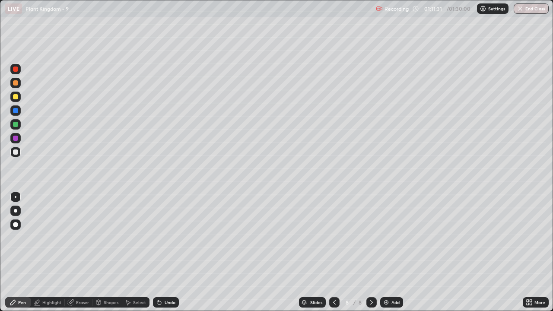
click at [15, 153] on div at bounding box center [15, 151] width 5 height 5
click at [11, 101] on div at bounding box center [15, 97] width 10 height 14
click at [15, 151] on div at bounding box center [15, 151] width 5 height 5
click at [16, 197] on div at bounding box center [16, 197] width 2 height 2
click at [11, 100] on div at bounding box center [15, 97] width 10 height 10
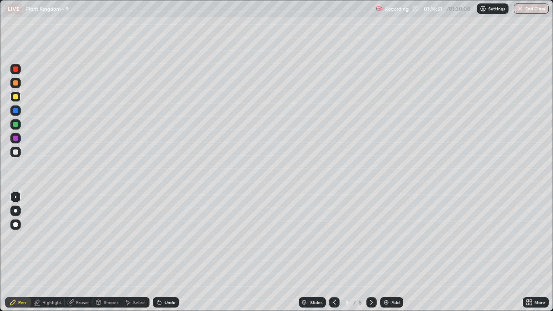
click at [16, 98] on div at bounding box center [15, 96] width 5 height 5
click at [10, 199] on div at bounding box center [15, 197] width 10 height 10
click at [14, 152] on div at bounding box center [15, 151] width 5 height 5
click at [17, 194] on div at bounding box center [15, 197] width 10 height 10
click at [161, 252] on icon at bounding box center [159, 302] width 7 height 7
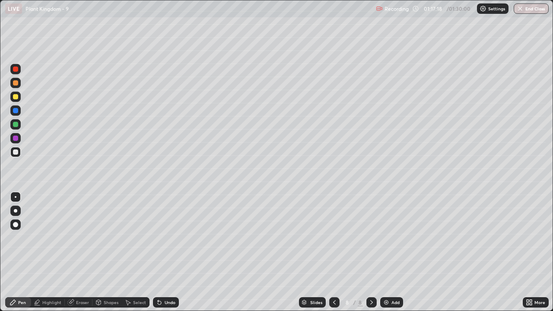
click at [13, 101] on div at bounding box center [15, 97] width 10 height 10
click at [394, 252] on div "Add" at bounding box center [395, 302] width 8 height 4
click at [15, 96] on div at bounding box center [15, 96] width 5 height 5
click at [15, 214] on div at bounding box center [15, 211] width 10 height 10
click at [12, 142] on div at bounding box center [15, 138] width 10 height 10
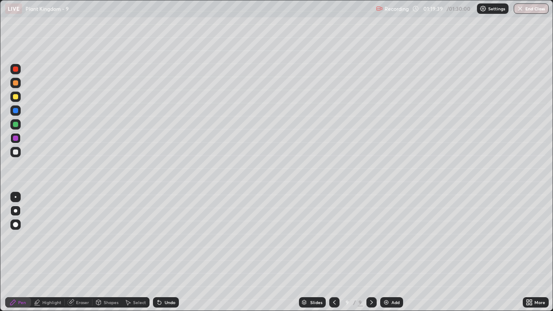
click at [12, 150] on div at bounding box center [15, 152] width 10 height 10
click at [16, 211] on div at bounding box center [15, 210] width 3 height 3
click at [104, 252] on div "Shapes" at bounding box center [111, 302] width 15 height 4
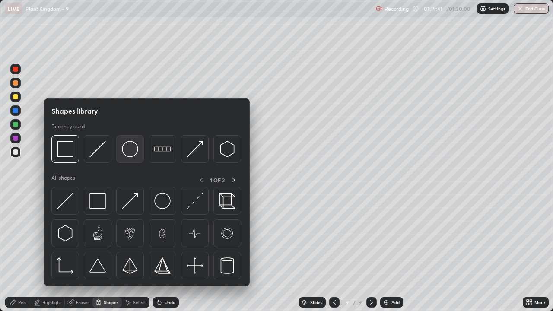
click at [130, 151] on img at bounding box center [130, 149] width 16 height 16
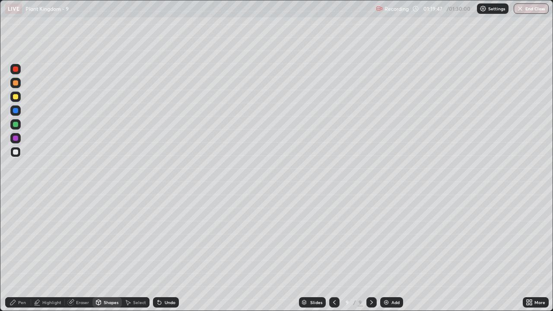
click at [139, 252] on div "Select" at bounding box center [139, 302] width 13 height 4
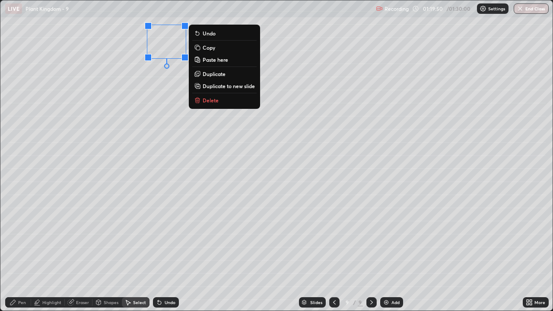
click at [212, 75] on p "Duplicate" at bounding box center [214, 73] width 23 height 7
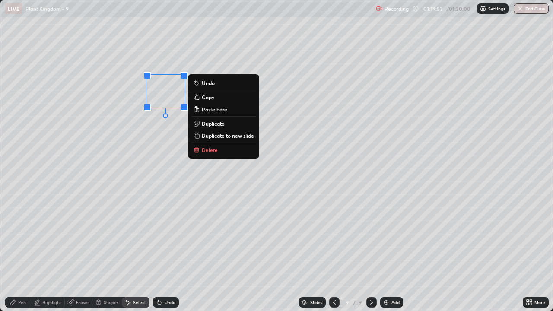
click at [209, 124] on p "Duplicate" at bounding box center [213, 123] width 23 height 7
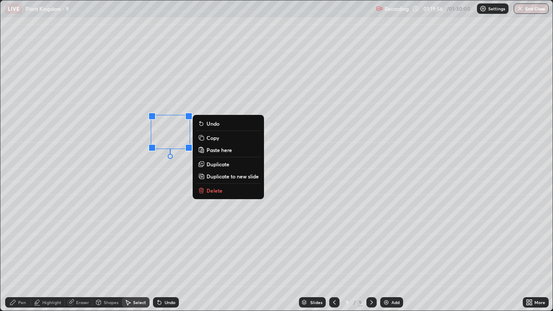
click at [213, 165] on p "Duplicate" at bounding box center [217, 164] width 23 height 7
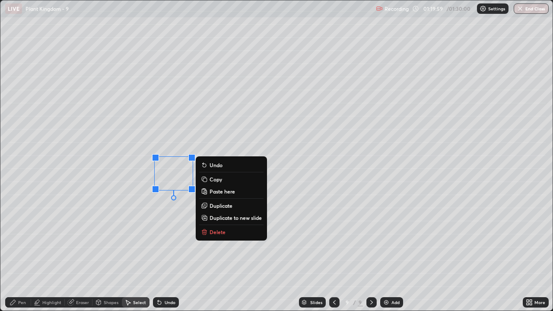
click at [214, 207] on p "Duplicate" at bounding box center [220, 205] width 23 height 7
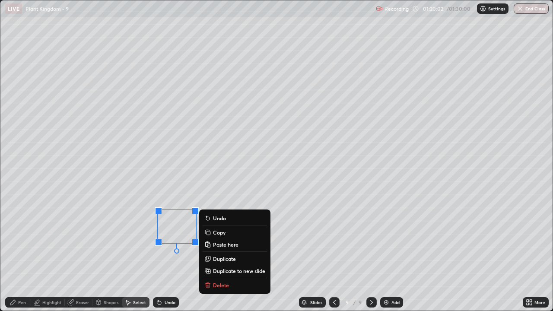
click at [180, 252] on div "0 ° Undo Copy Paste here Duplicate Duplicate to new slide Delete" at bounding box center [276, 155] width 552 height 310
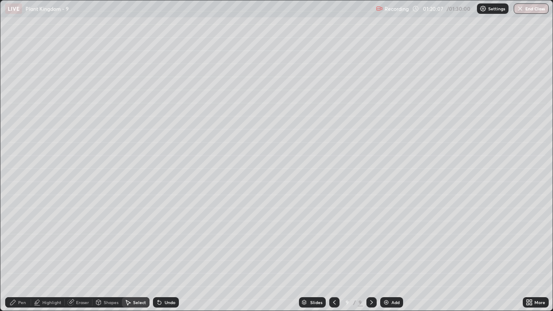
click at [15, 252] on icon at bounding box center [12, 302] width 7 height 7
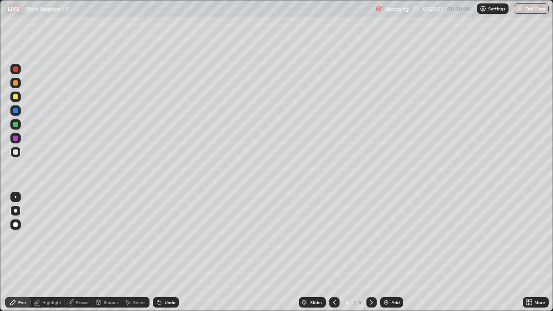
click at [13, 152] on div at bounding box center [15, 151] width 5 height 5
click at [15, 197] on div at bounding box center [16, 197] width 2 height 2
click at [387, 252] on img at bounding box center [386, 302] width 7 height 7
click at [16, 151] on div at bounding box center [15, 151] width 5 height 5
click at [107, 252] on div "Shapes" at bounding box center [111, 302] width 15 height 4
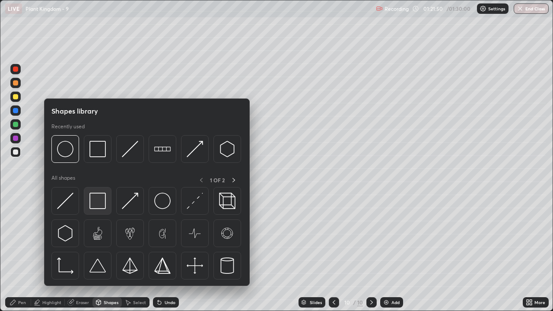
click at [100, 205] on img at bounding box center [97, 201] width 16 height 16
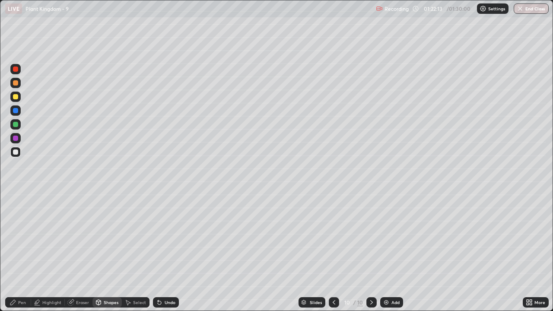
click at [168, 252] on div "Undo" at bounding box center [170, 302] width 11 height 4
click at [16, 124] on div at bounding box center [15, 124] width 5 height 5
click at [22, 252] on div "Pen" at bounding box center [22, 302] width 8 height 4
click at [13, 193] on div at bounding box center [15, 197] width 10 height 10
click at [16, 211] on div at bounding box center [15, 210] width 3 height 3
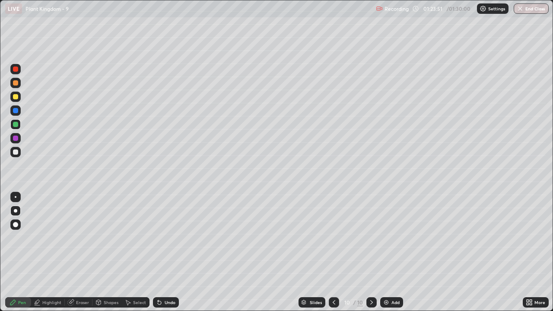
click at [14, 98] on div at bounding box center [15, 96] width 5 height 5
click at [16, 197] on div at bounding box center [16, 197] width 2 height 2
click at [16, 126] on div at bounding box center [15, 124] width 5 height 5
click at [16, 197] on div at bounding box center [16, 197] width 2 height 2
click at [14, 152] on div at bounding box center [15, 151] width 5 height 5
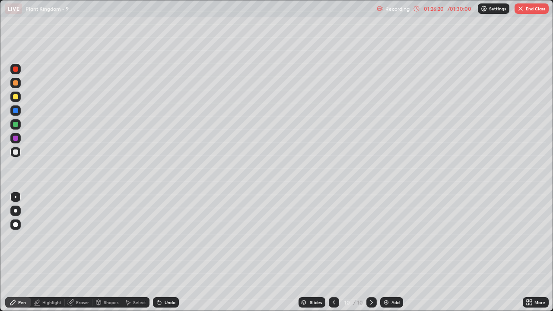
click at [16, 197] on div at bounding box center [16, 197] width 2 height 2
click at [16, 124] on div at bounding box center [15, 124] width 5 height 5
click at [16, 197] on div at bounding box center [16, 197] width 2 height 2
click at [17, 152] on div at bounding box center [15, 151] width 5 height 5
click at [16, 122] on div at bounding box center [15, 124] width 5 height 5
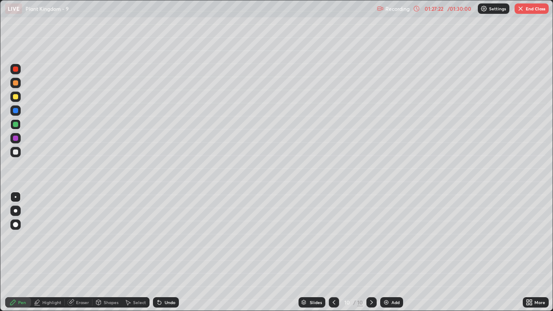
click at [18, 153] on div at bounding box center [15, 151] width 5 height 5
click at [16, 211] on div at bounding box center [15, 210] width 3 height 3
click at [14, 123] on div at bounding box center [15, 124] width 5 height 5
click at [16, 197] on div at bounding box center [16, 197] width 2 height 2
click at [18, 206] on div at bounding box center [15, 211] width 10 height 10
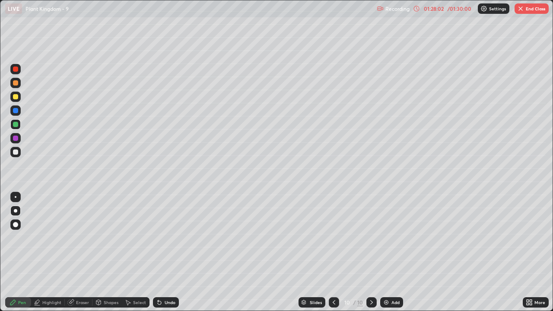
click at [17, 85] on div at bounding box center [15, 82] width 5 height 5
click at [14, 124] on div at bounding box center [15, 124] width 5 height 5
click at [16, 197] on div at bounding box center [16, 197] width 2 height 2
click at [165, 252] on div "Undo" at bounding box center [170, 302] width 11 height 4
click at [16, 82] on div at bounding box center [15, 82] width 5 height 5
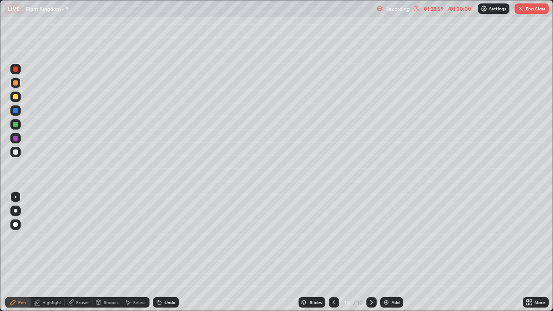
click at [16, 211] on div at bounding box center [15, 210] width 3 height 3
click at [171, 252] on div "Undo" at bounding box center [170, 302] width 11 height 4
click at [14, 123] on div at bounding box center [15, 124] width 5 height 5
click at [19, 196] on div at bounding box center [15, 197] width 10 height 10
click at [16, 114] on div at bounding box center [15, 110] width 10 height 10
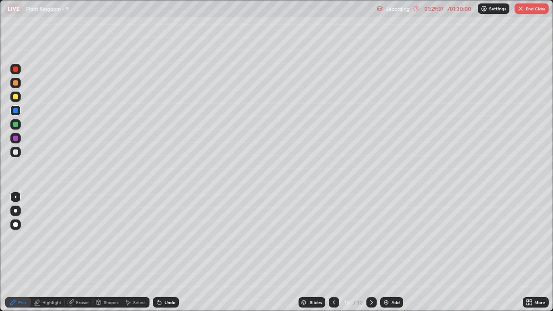
click at [16, 152] on div at bounding box center [15, 151] width 5 height 5
click at [16, 153] on div at bounding box center [15, 151] width 5 height 5
click at [16, 197] on div at bounding box center [16, 197] width 2 height 2
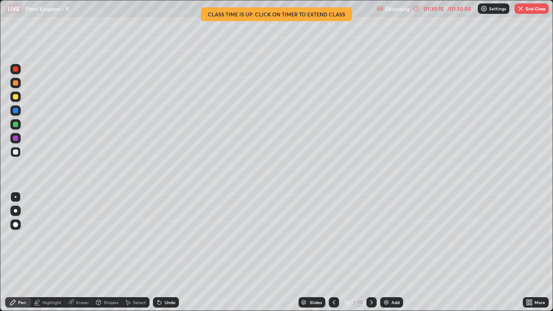
click at [16, 96] on div at bounding box center [15, 96] width 5 height 5
click at [17, 126] on div at bounding box center [15, 124] width 5 height 5
click at [15, 153] on div at bounding box center [15, 151] width 5 height 5
click at [16, 197] on div at bounding box center [16, 197] width 2 height 2
click at [16, 83] on div at bounding box center [15, 82] width 5 height 5
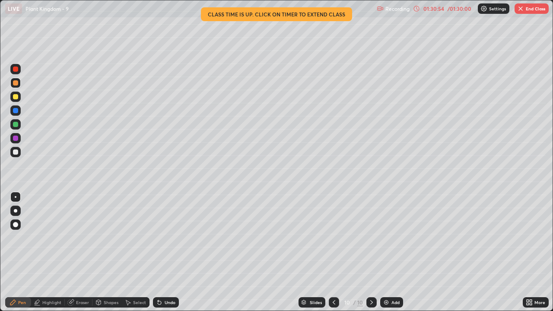
click at [16, 211] on div at bounding box center [15, 210] width 3 height 3
click at [14, 200] on div at bounding box center [15, 197] width 10 height 10
click at [18, 153] on div at bounding box center [15, 152] width 10 height 10
click at [16, 97] on div at bounding box center [15, 96] width 5 height 5
click at [16, 124] on div at bounding box center [15, 124] width 5 height 5
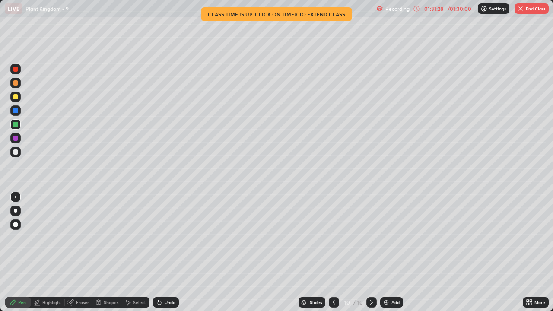
click at [19, 83] on div at bounding box center [15, 83] width 10 height 10
click at [16, 211] on div at bounding box center [15, 210] width 3 height 3
click at [16, 152] on div at bounding box center [15, 151] width 5 height 5
click at [15, 123] on div at bounding box center [15, 124] width 5 height 5
click at [16, 197] on div at bounding box center [16, 197] width 2 height 2
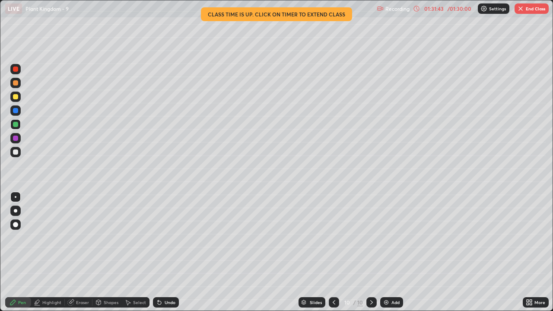
click at [165, 252] on div "Undo" at bounding box center [166, 302] width 26 height 10
click at [20, 149] on div at bounding box center [15, 152] width 10 height 10
click at [18, 97] on div at bounding box center [15, 96] width 5 height 5
click at [16, 152] on div at bounding box center [15, 151] width 5 height 5
click at [19, 84] on div at bounding box center [15, 83] width 10 height 10
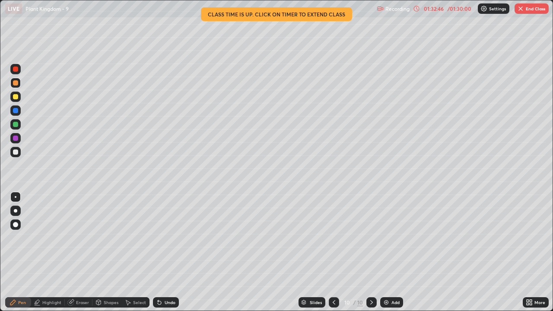
click at [16, 211] on div at bounding box center [15, 210] width 3 height 3
click at [13, 125] on div at bounding box center [15, 124] width 5 height 5
click at [14, 150] on div at bounding box center [15, 151] width 5 height 5
click at [14, 120] on div at bounding box center [15, 124] width 10 height 10
click at [15, 83] on div at bounding box center [15, 82] width 5 height 5
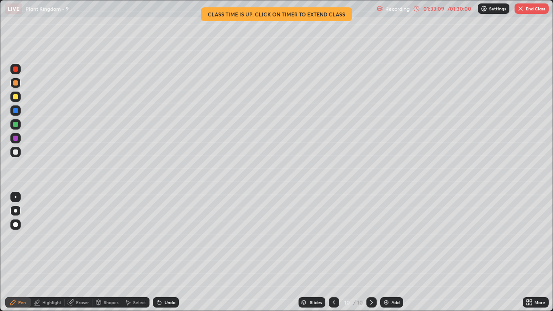
click at [16, 211] on div at bounding box center [15, 210] width 3 height 3
click at [533, 11] on button "End Class" at bounding box center [531, 8] width 34 height 10
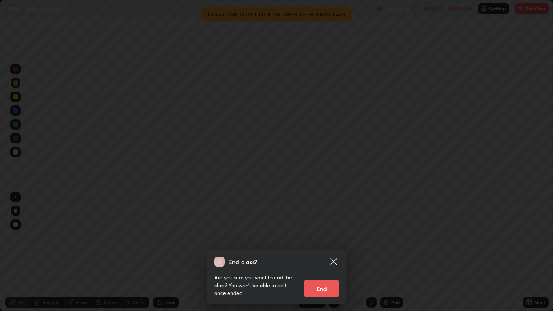
click at [326, 252] on button "End" at bounding box center [321, 288] width 35 height 17
